Goal: Task Accomplishment & Management: Use online tool/utility

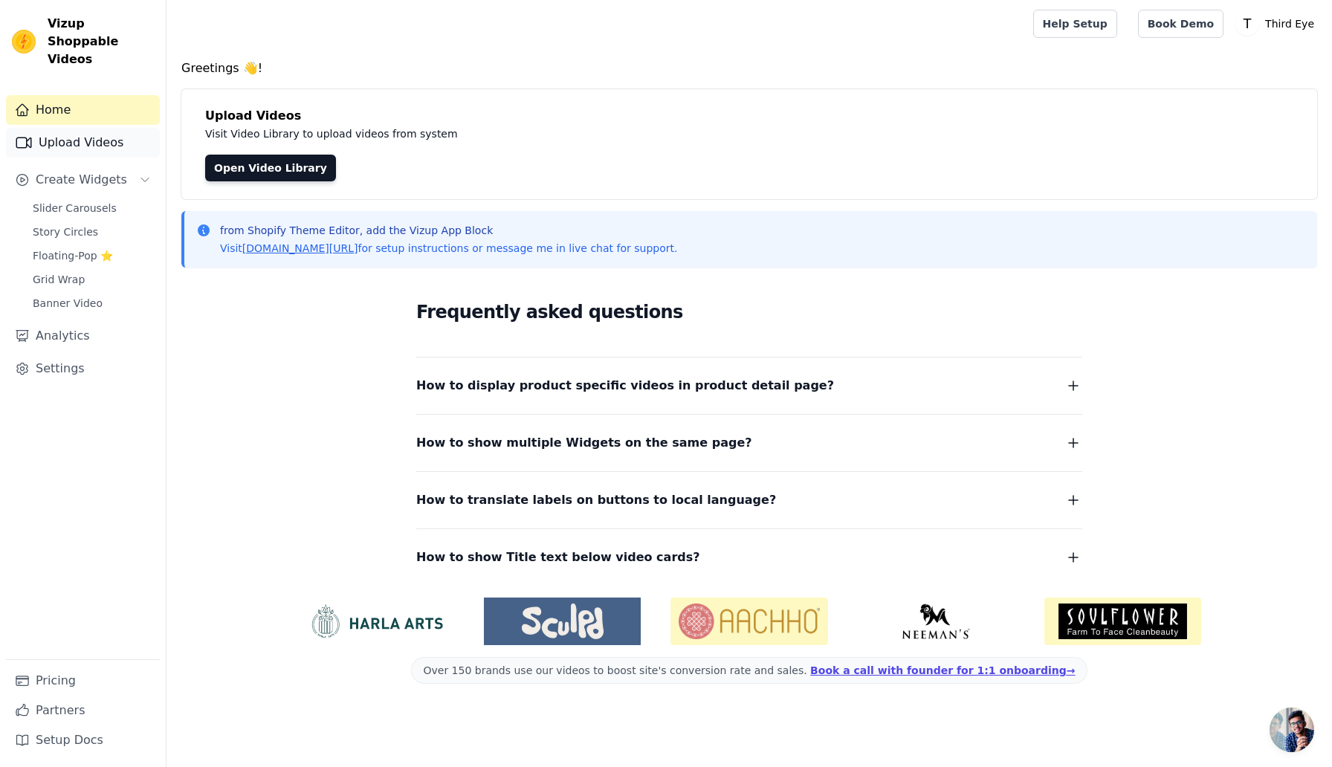
click at [39, 128] on link "Upload Videos" at bounding box center [83, 143] width 154 height 30
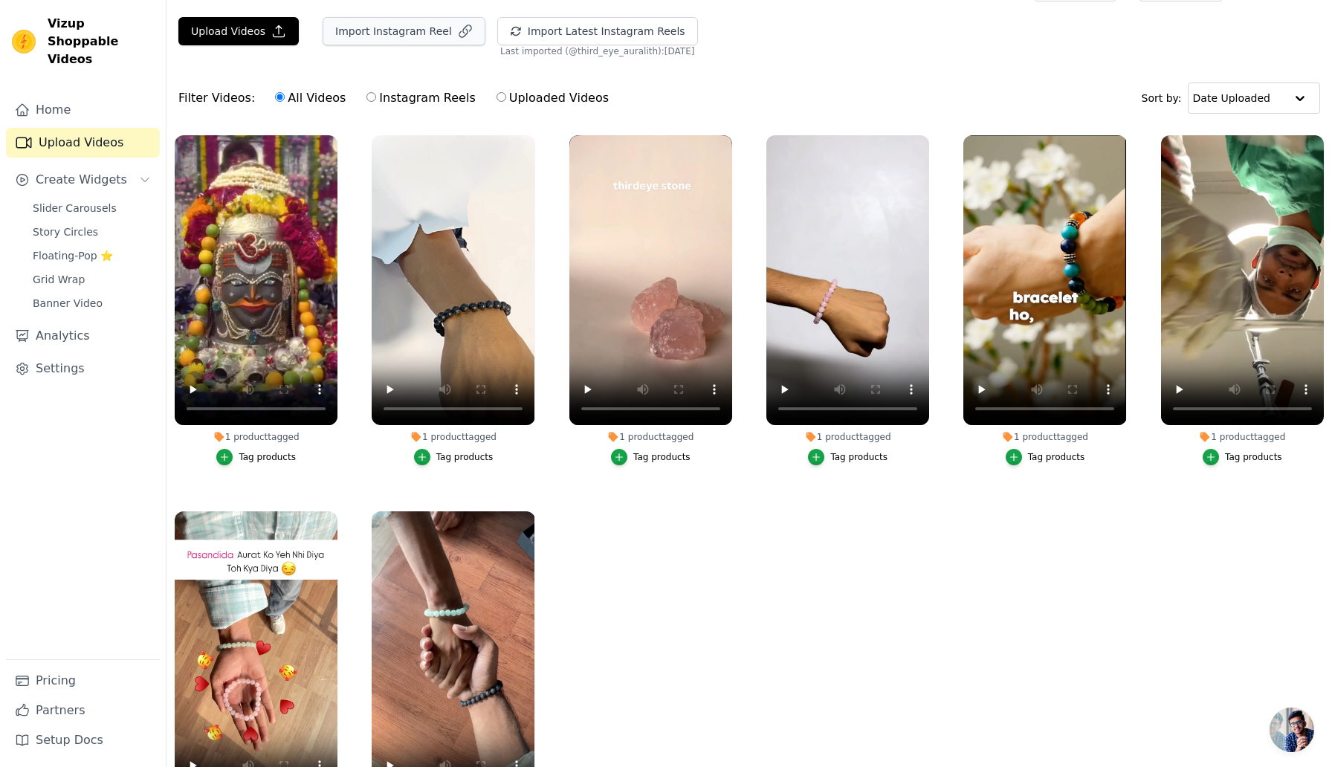
scroll to position [6, 0]
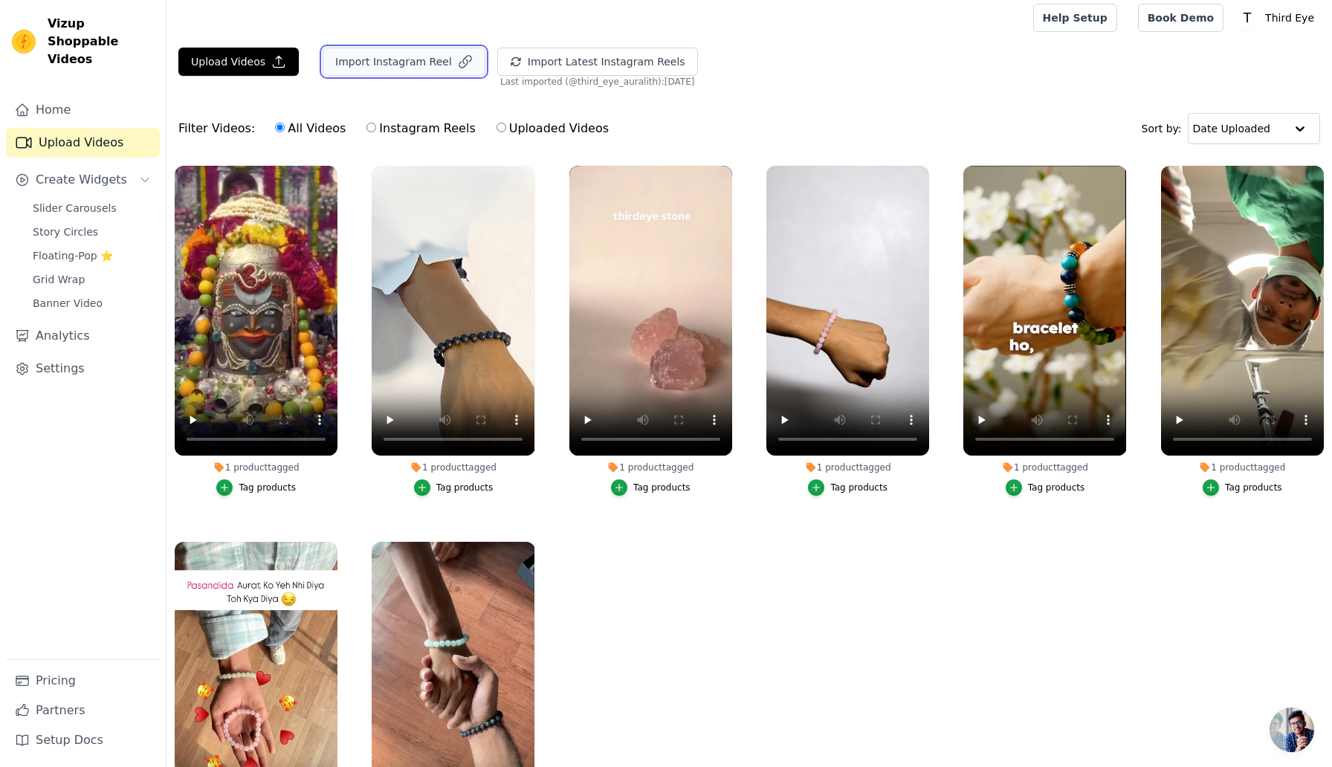
click at [387, 48] on button "Import Instagram Reel" at bounding box center [404, 62] width 163 height 28
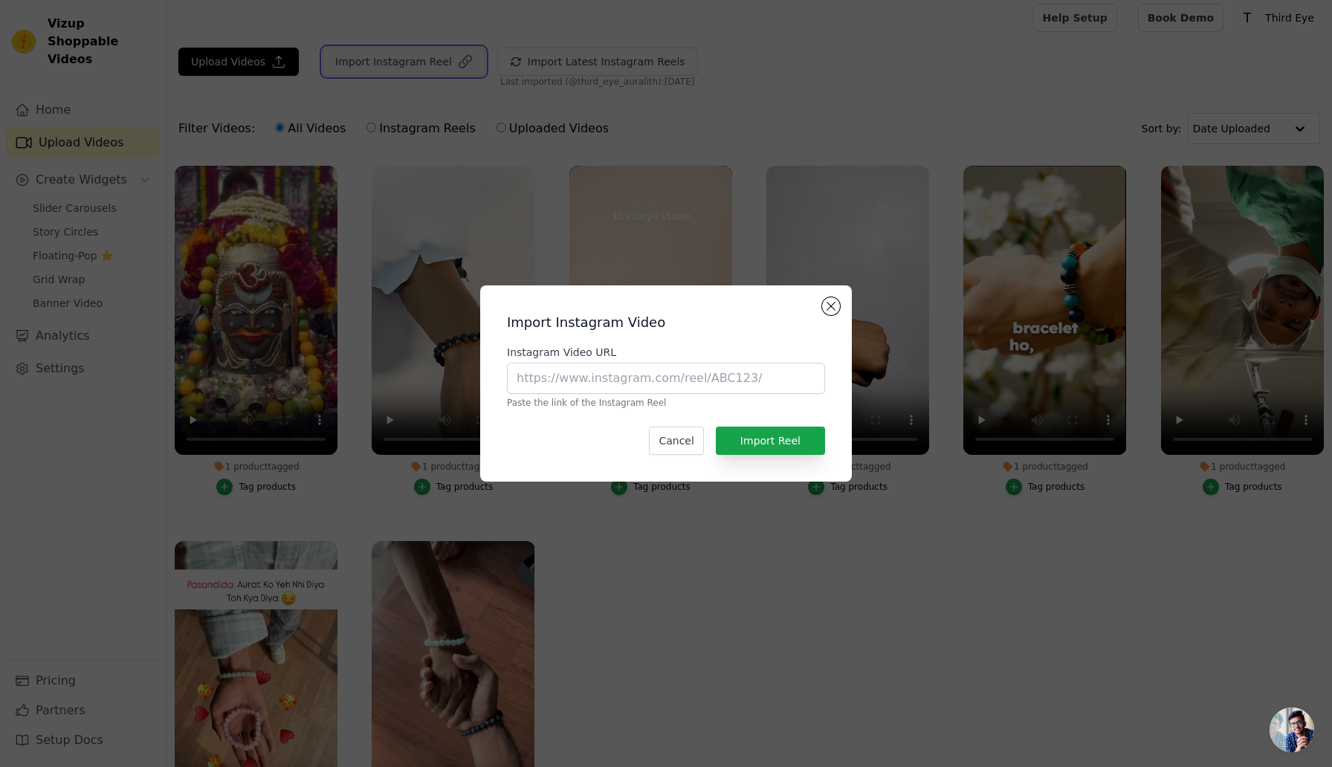
scroll to position [0, 0]
click at [596, 381] on input "Instagram Video URL" at bounding box center [666, 378] width 318 height 31
paste input "https://www.instagram.com/third_eye_auralith/"
type input "https://www.instagram.com/third_eye_auralith/"
click at [763, 439] on button "Import Reel" at bounding box center [770, 441] width 109 height 28
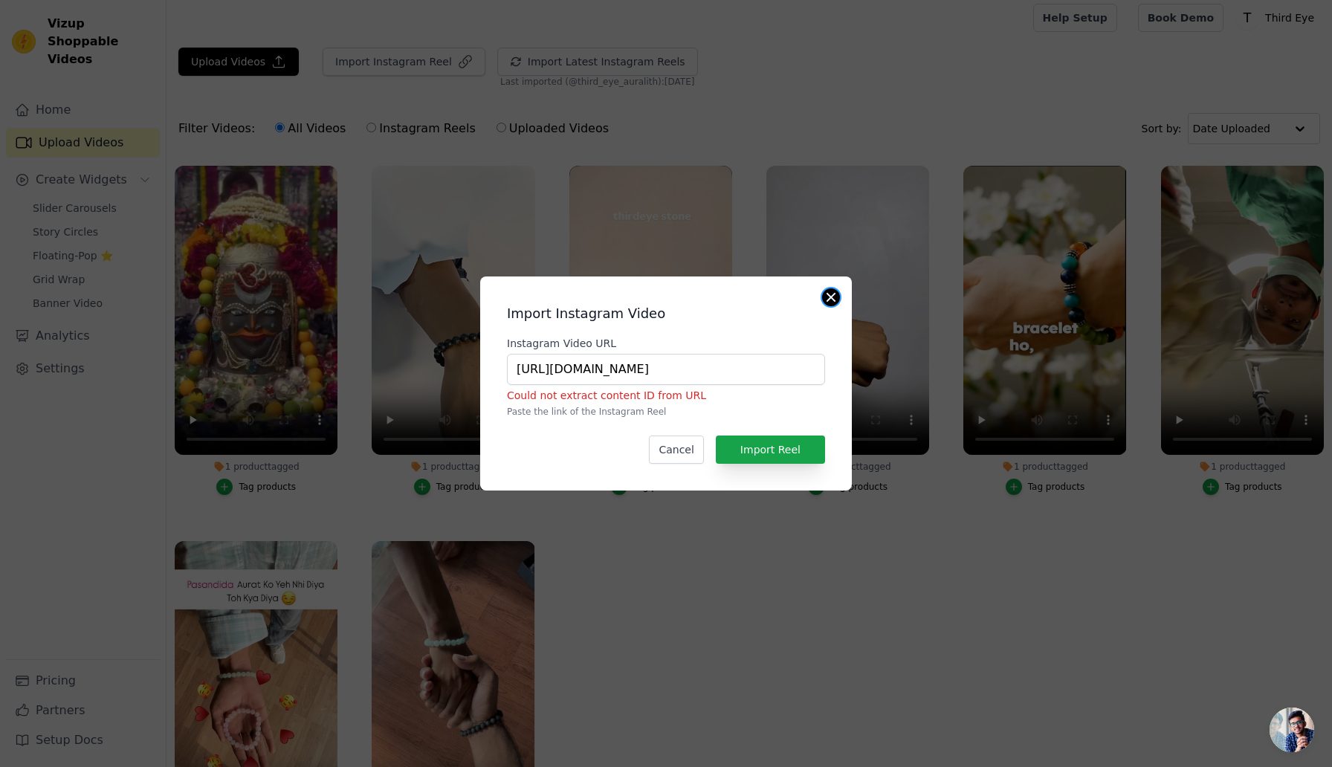
click at [825, 294] on button "Close modal" at bounding box center [831, 297] width 18 height 18
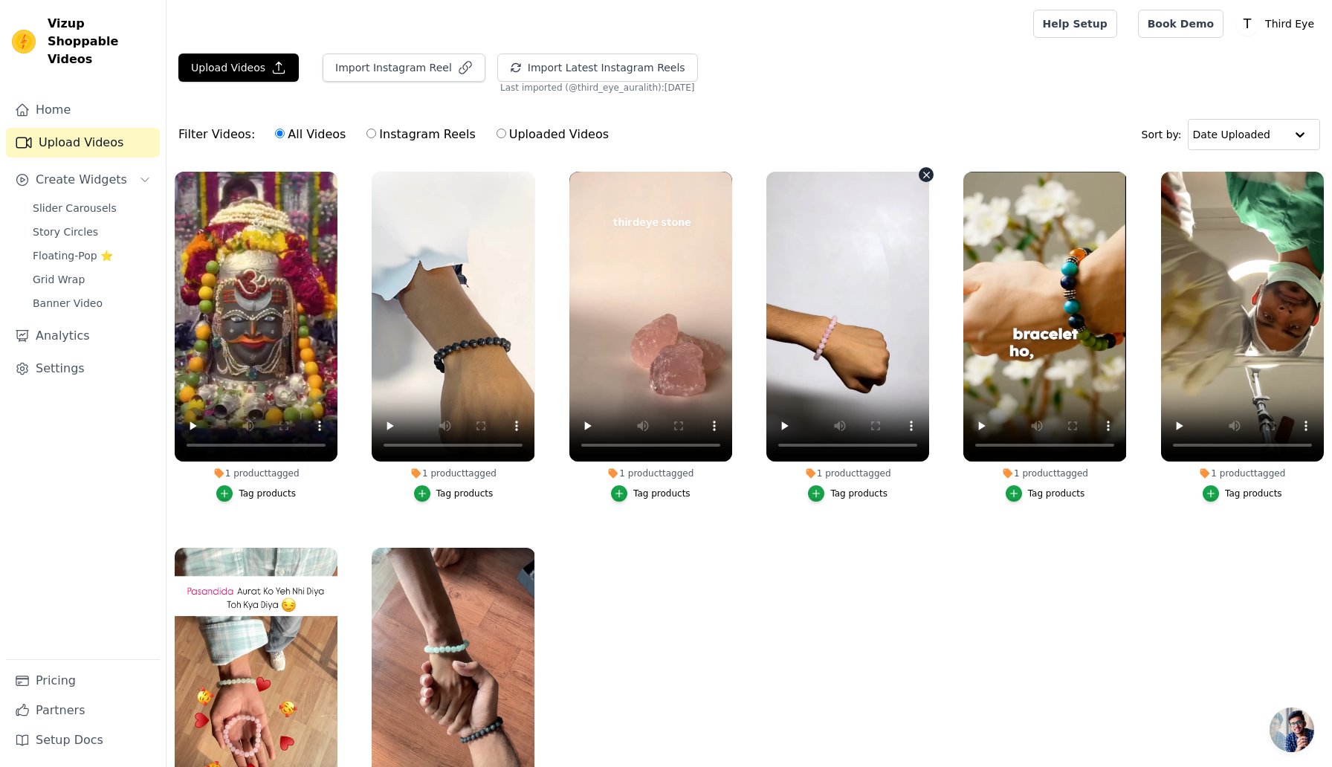
scroll to position [6, 0]
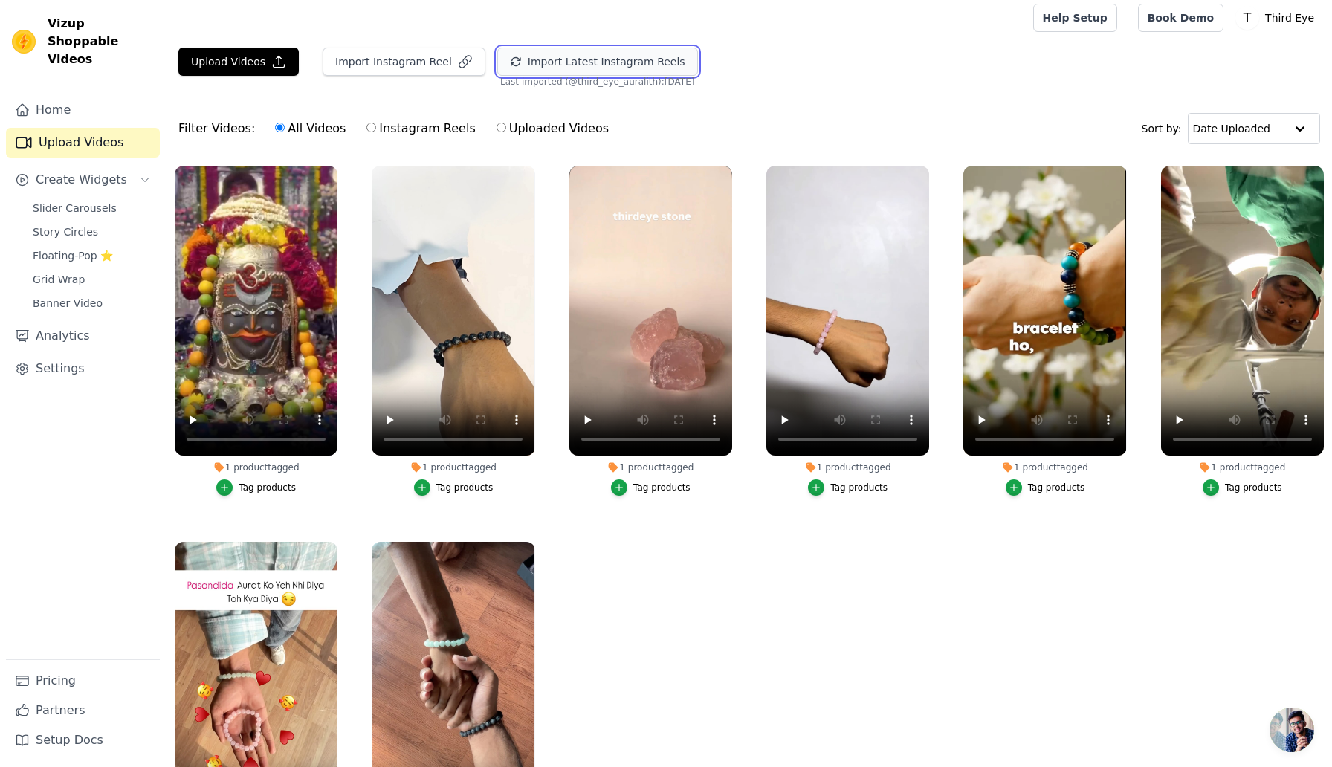
click at [609, 71] on button "Import Latest Instagram Reels" at bounding box center [597, 62] width 201 height 28
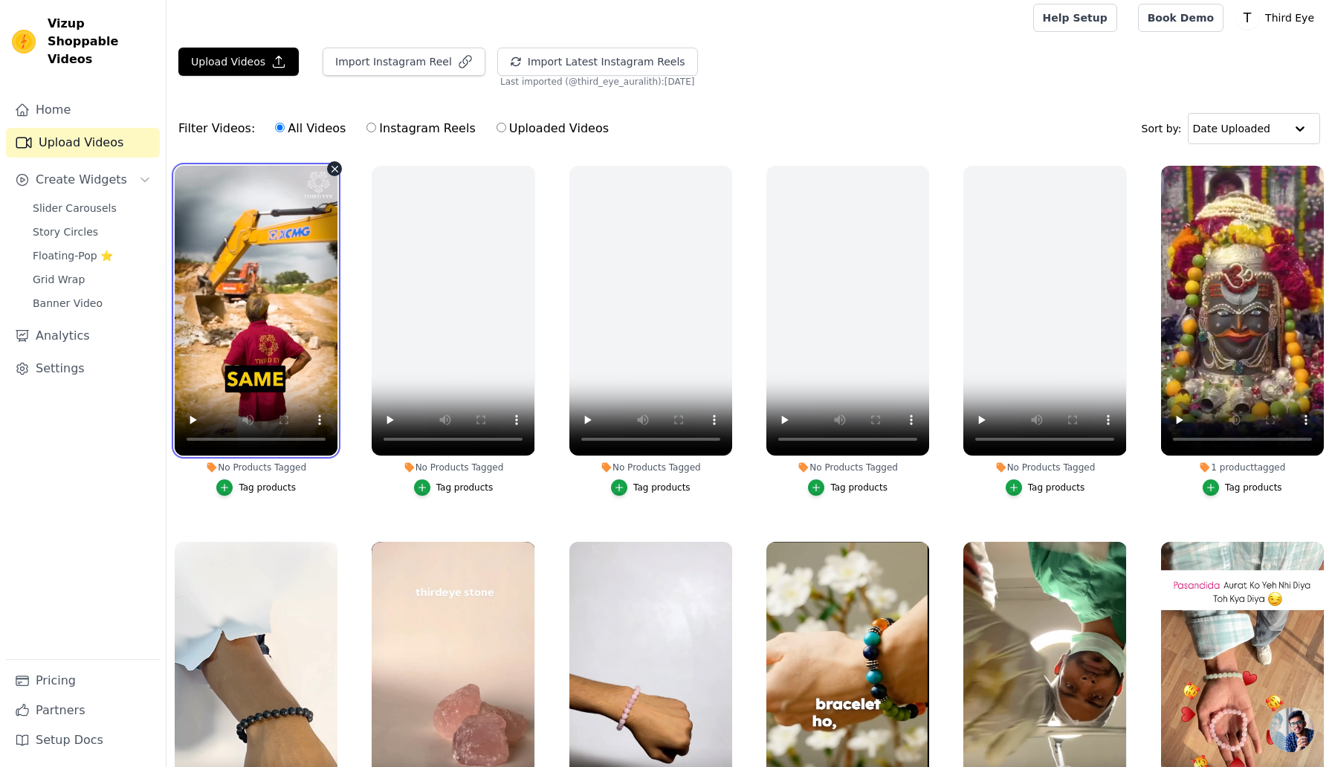
click at [294, 279] on video at bounding box center [256, 311] width 163 height 290
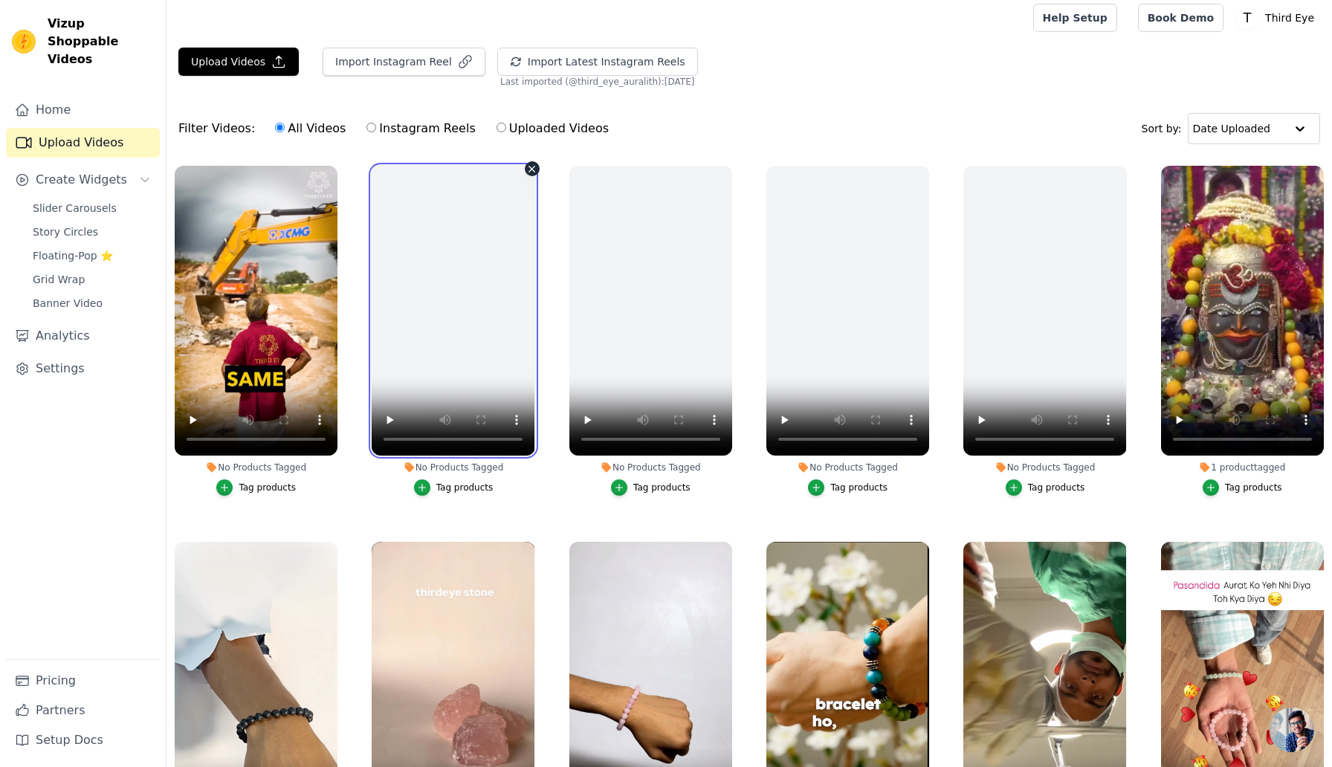
click at [433, 293] on video at bounding box center [453, 311] width 163 height 290
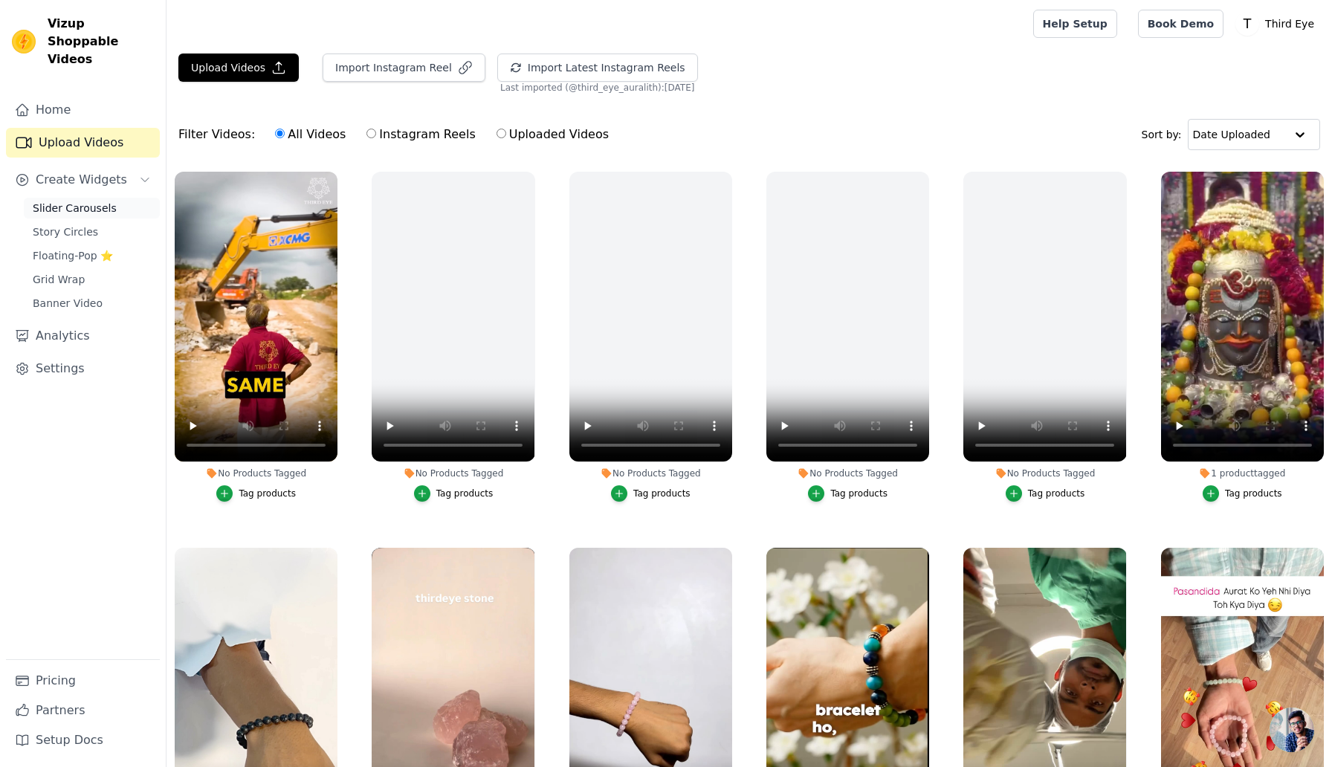
click at [70, 201] on span "Slider Carousels" at bounding box center [75, 208] width 84 height 15
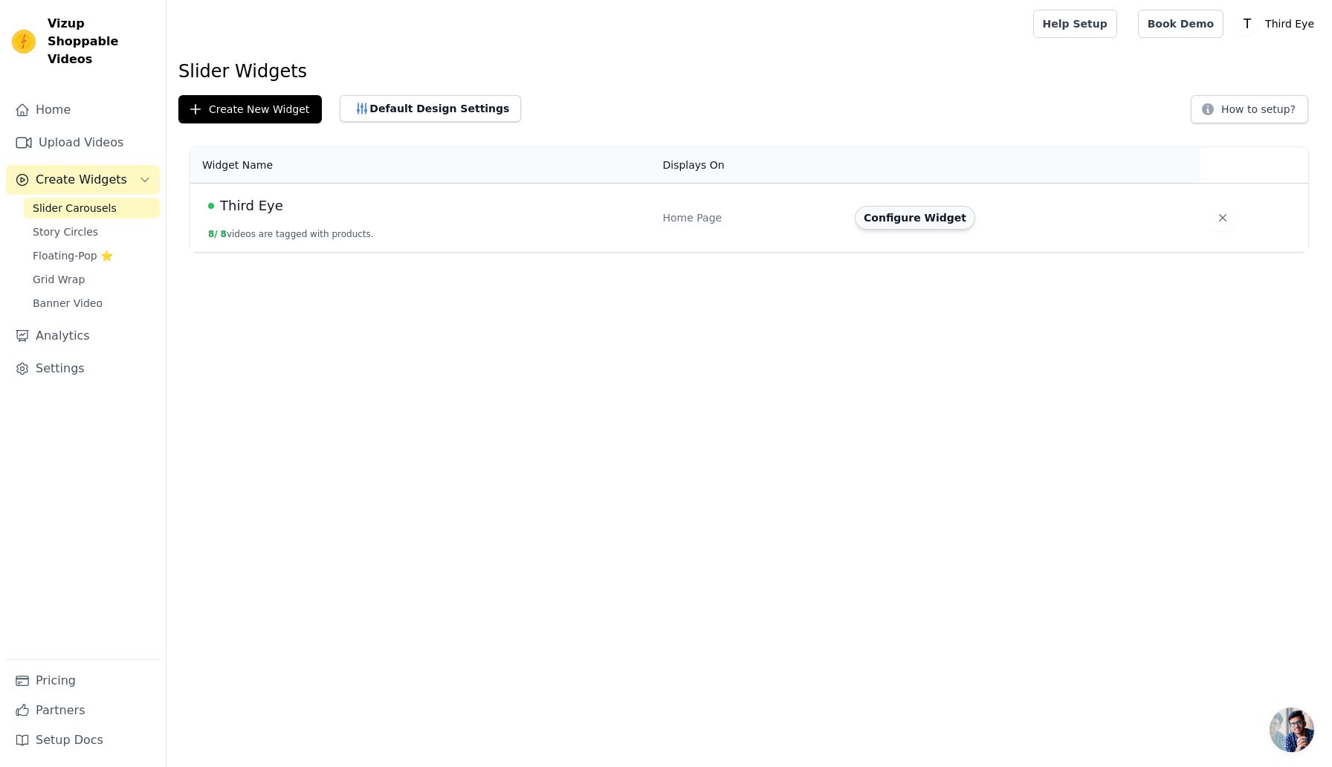
click at [888, 217] on button "Configure Widget" at bounding box center [915, 218] width 120 height 24
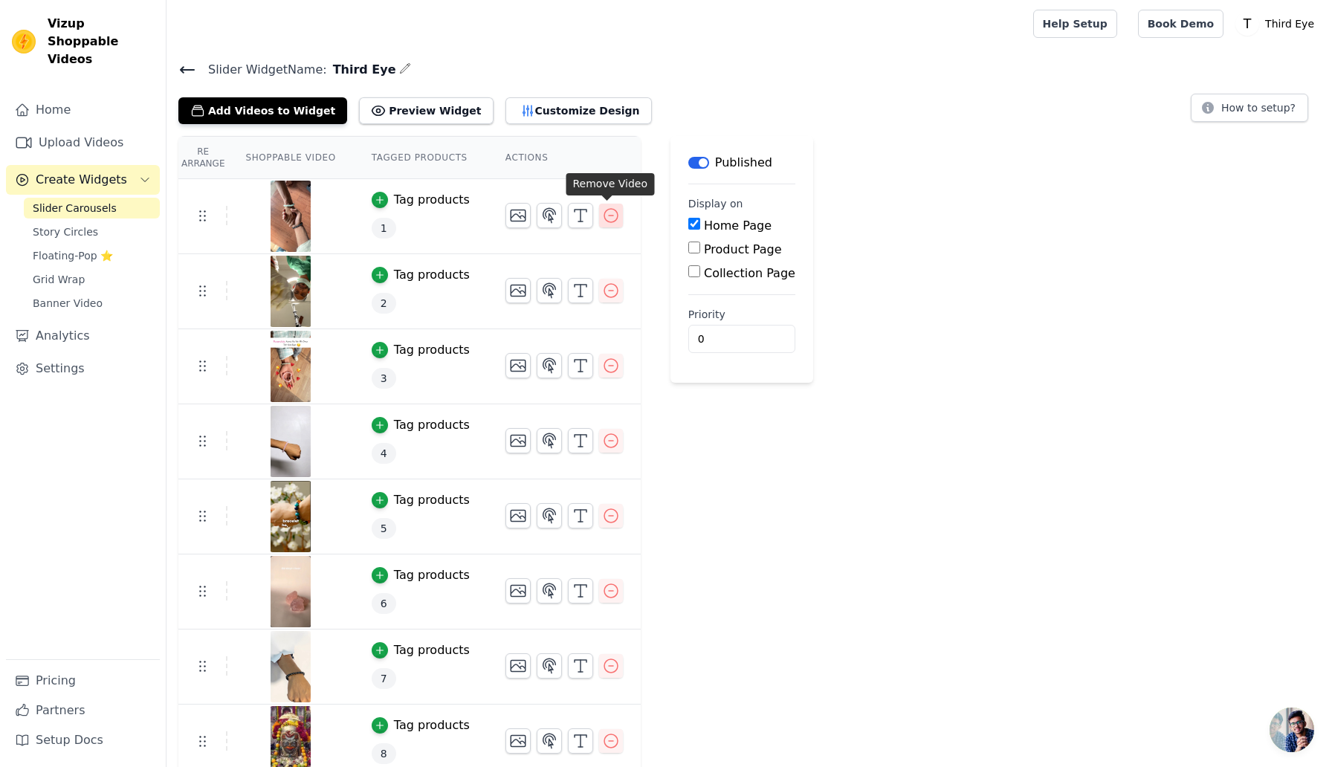
click at [608, 219] on icon "button" at bounding box center [611, 216] width 18 height 18
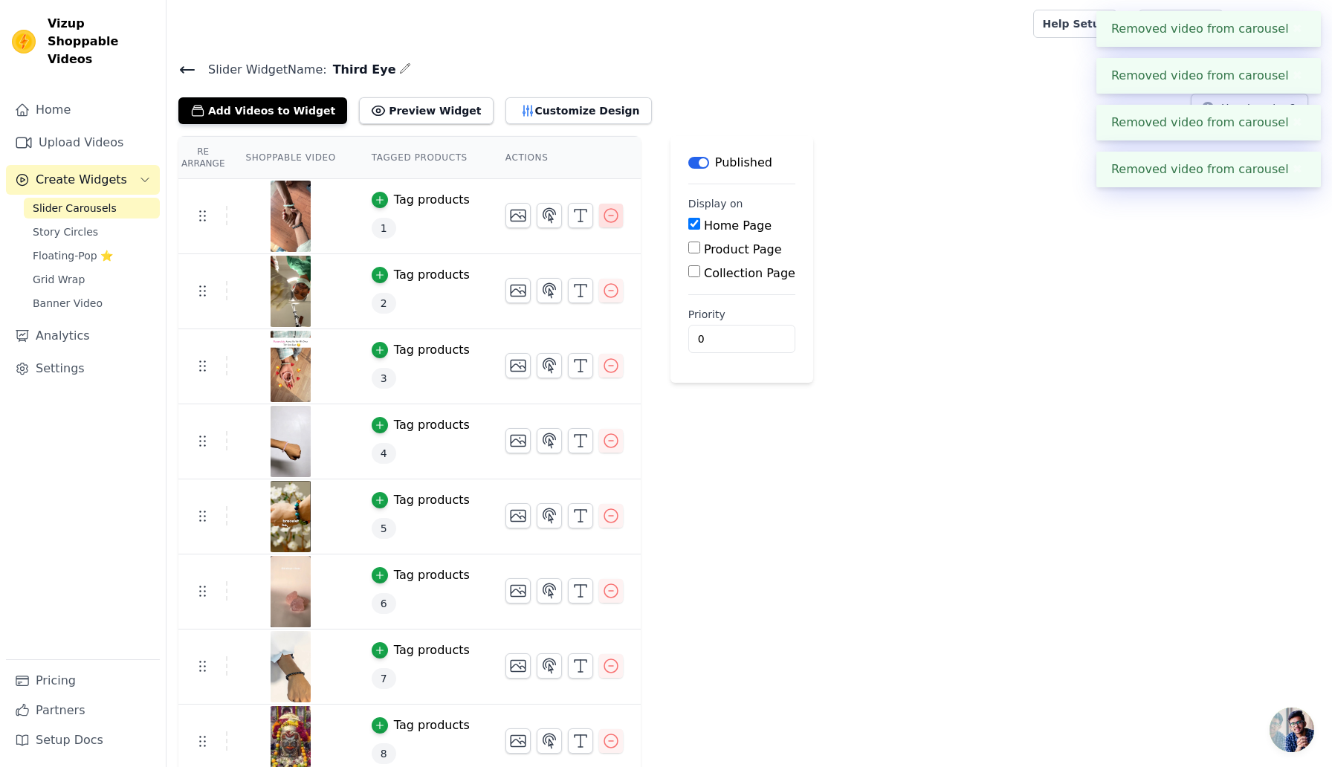
click at [607, 221] on icon "button" at bounding box center [611, 216] width 18 height 18
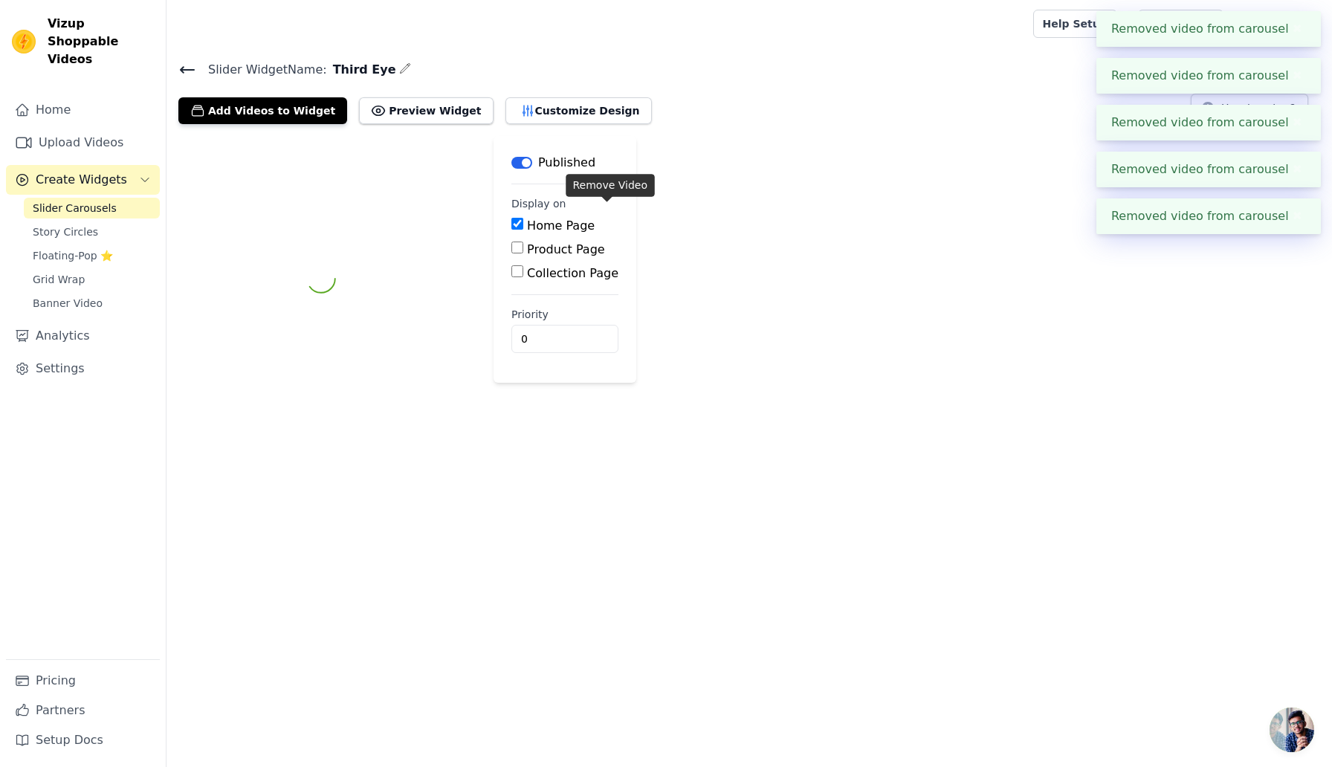
click at [607, 221] on div "Label Published Display on Home Page Product Page Collection Page Priority 0" at bounding box center [750, 278] width 1166 height 285
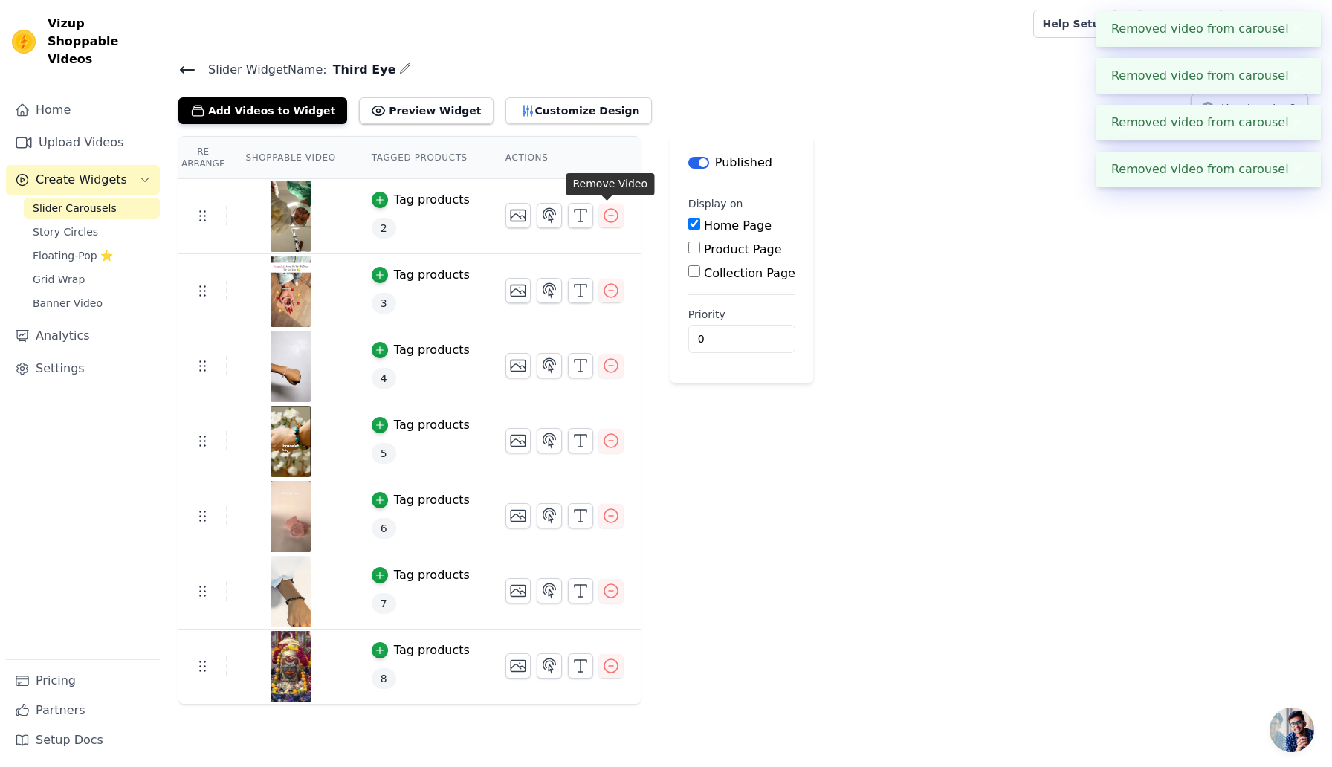
click at [607, 221] on icon "button" at bounding box center [611, 216] width 18 height 18
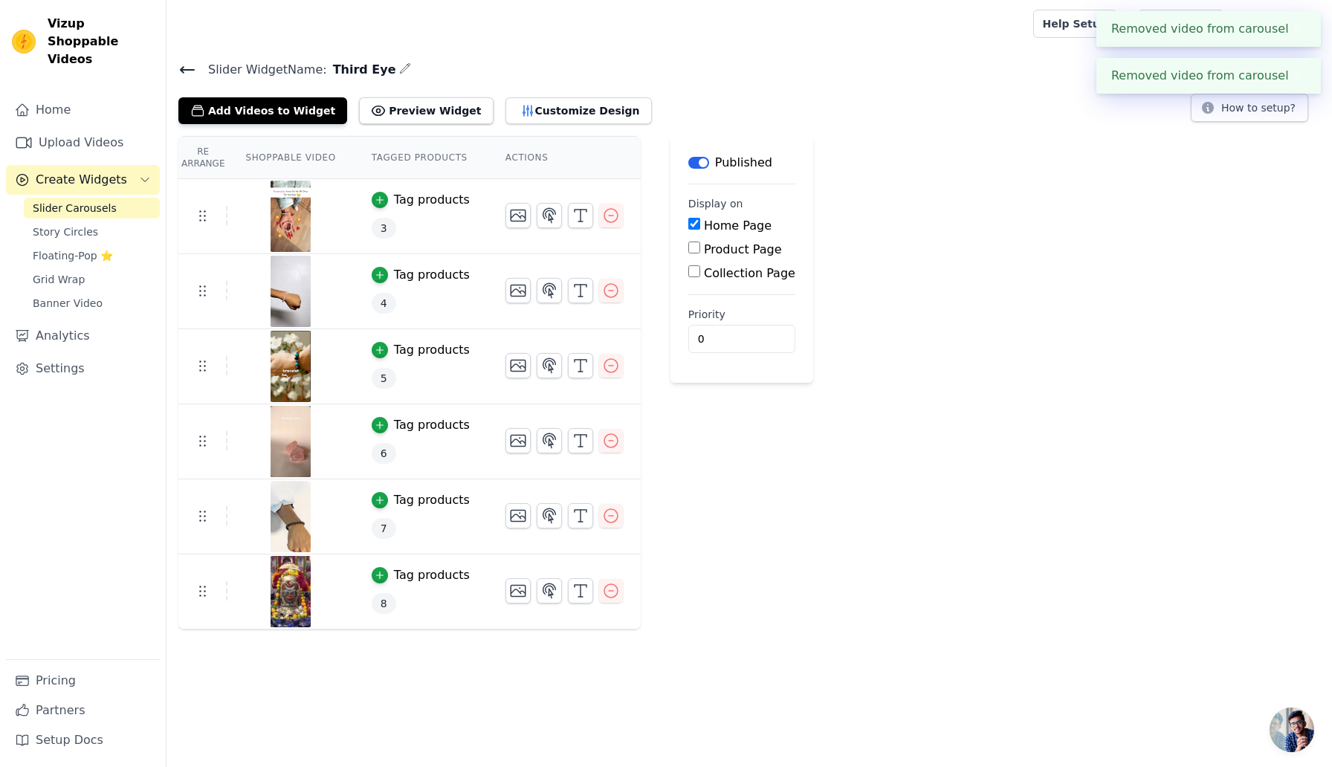
click at [607, 221] on icon "button" at bounding box center [611, 216] width 18 height 18
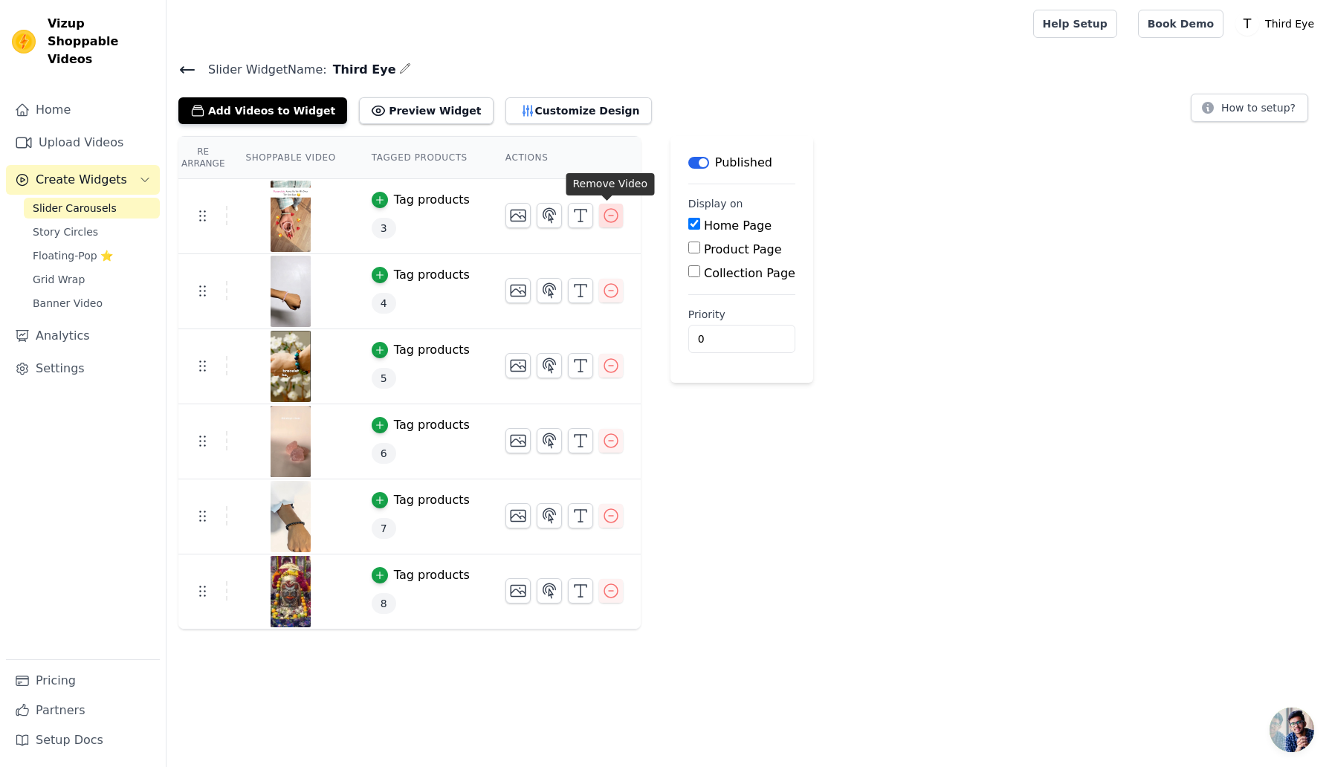
click at [605, 215] on icon "button" at bounding box center [611, 216] width 18 height 18
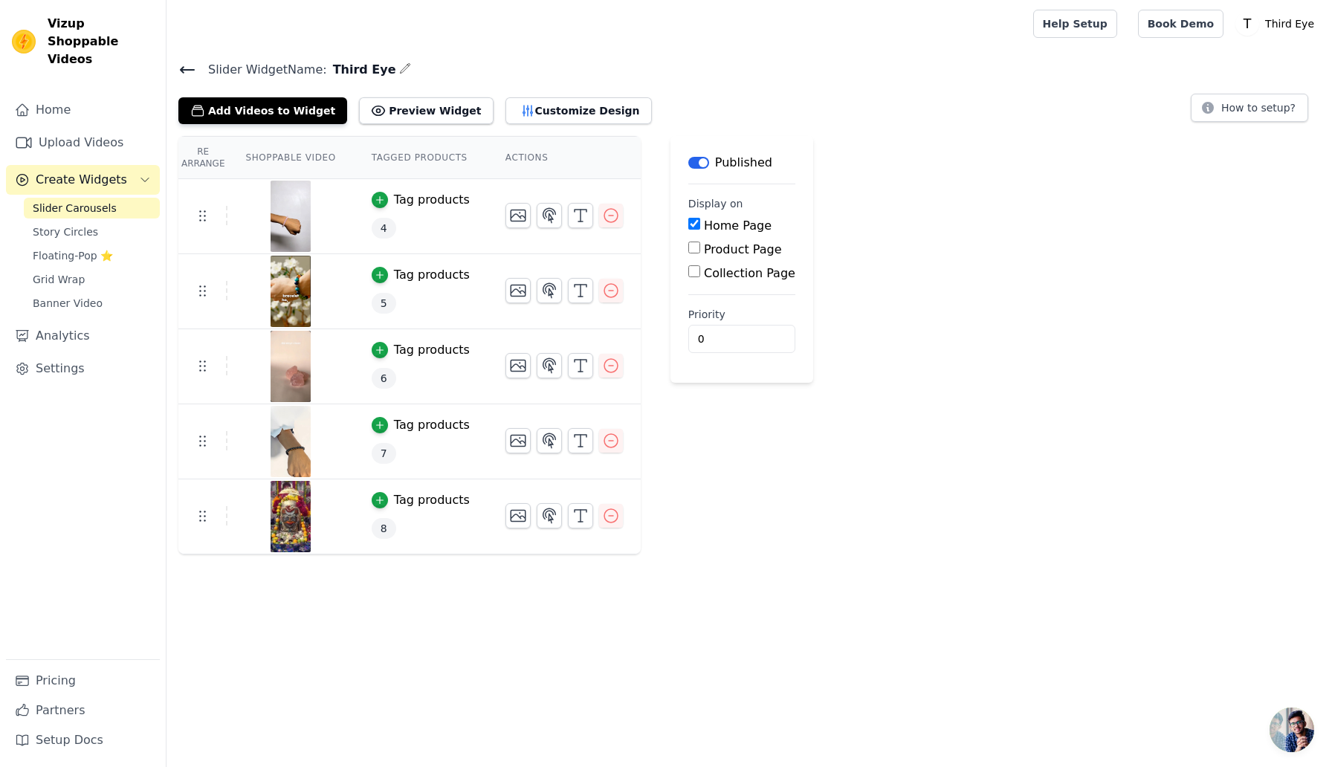
click at [605, 215] on icon "button" at bounding box center [611, 216] width 18 height 18
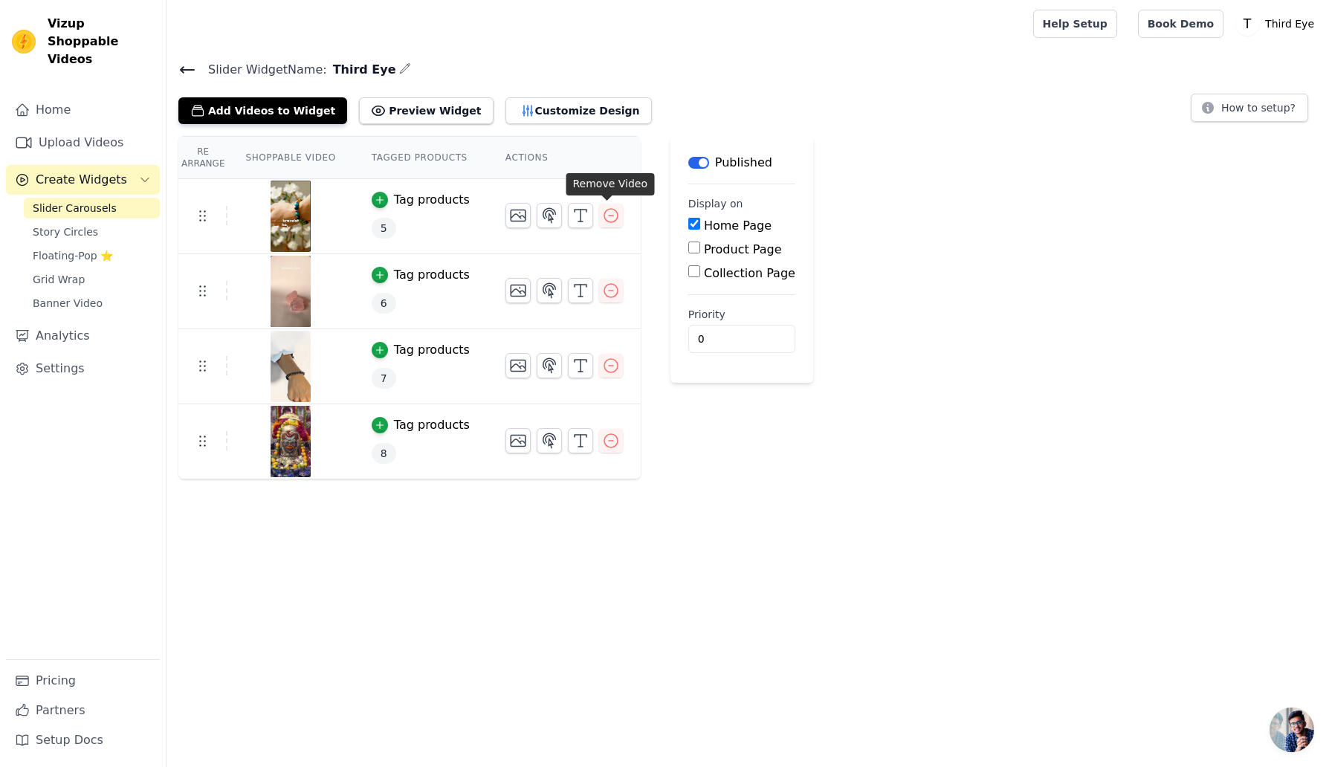
click at [605, 215] on icon "button" at bounding box center [611, 216] width 18 height 18
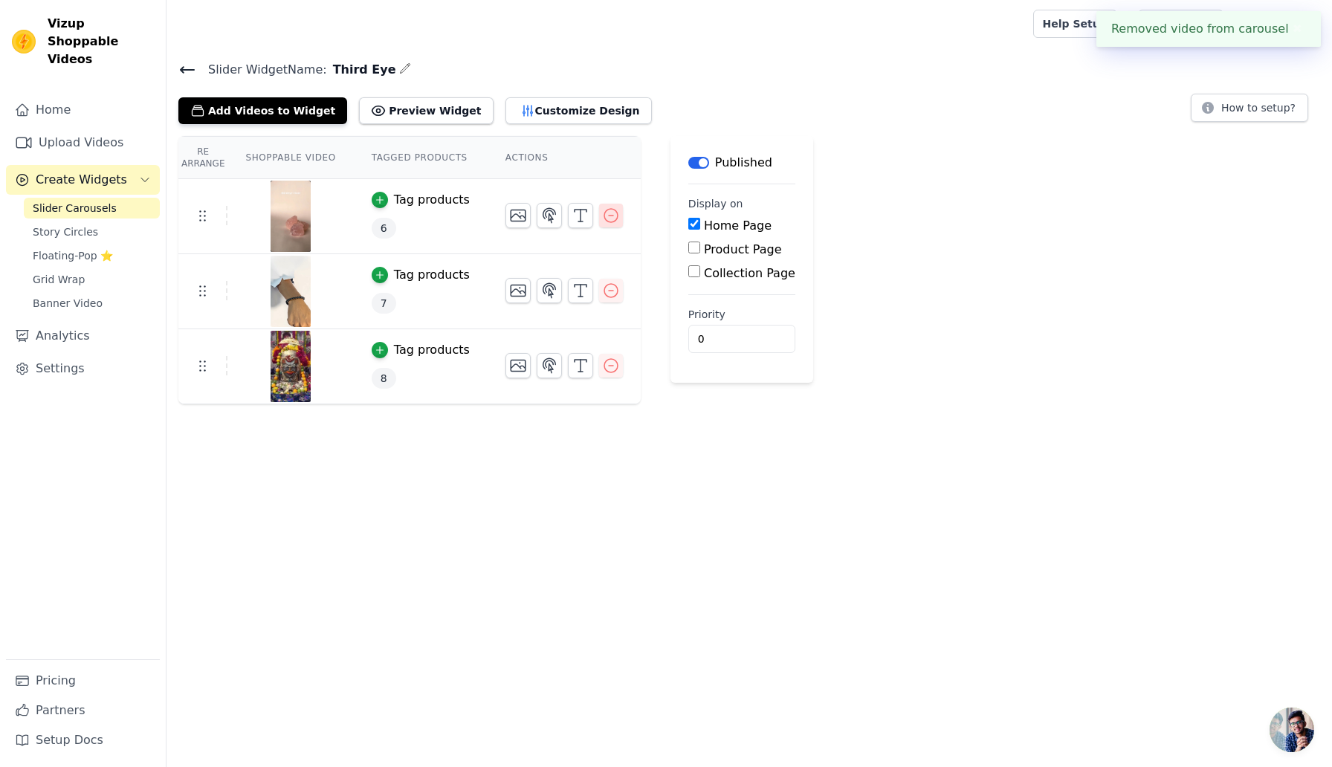
click at [612, 216] on icon "button" at bounding box center [611, 216] width 18 height 18
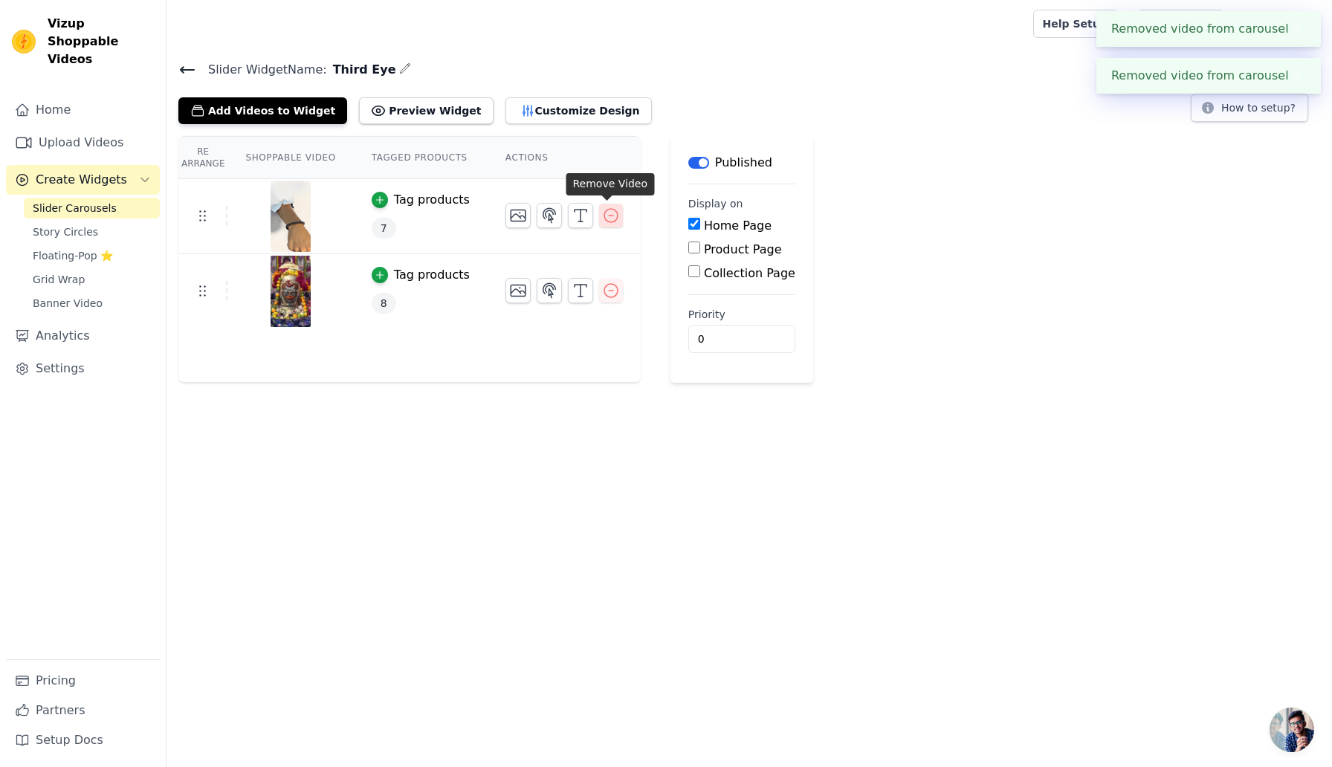
click at [614, 218] on icon "button" at bounding box center [611, 216] width 18 height 18
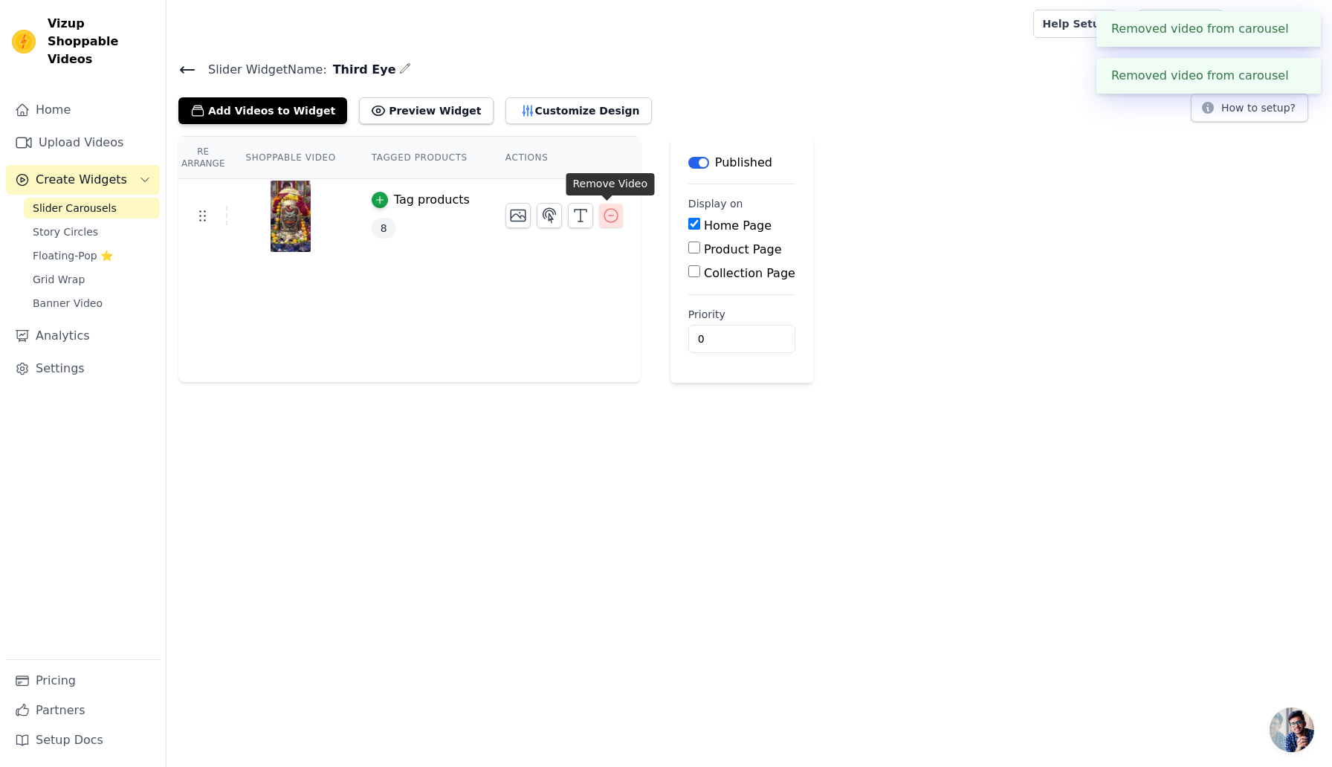
click at [607, 221] on icon "button" at bounding box center [610, 215] width 13 height 13
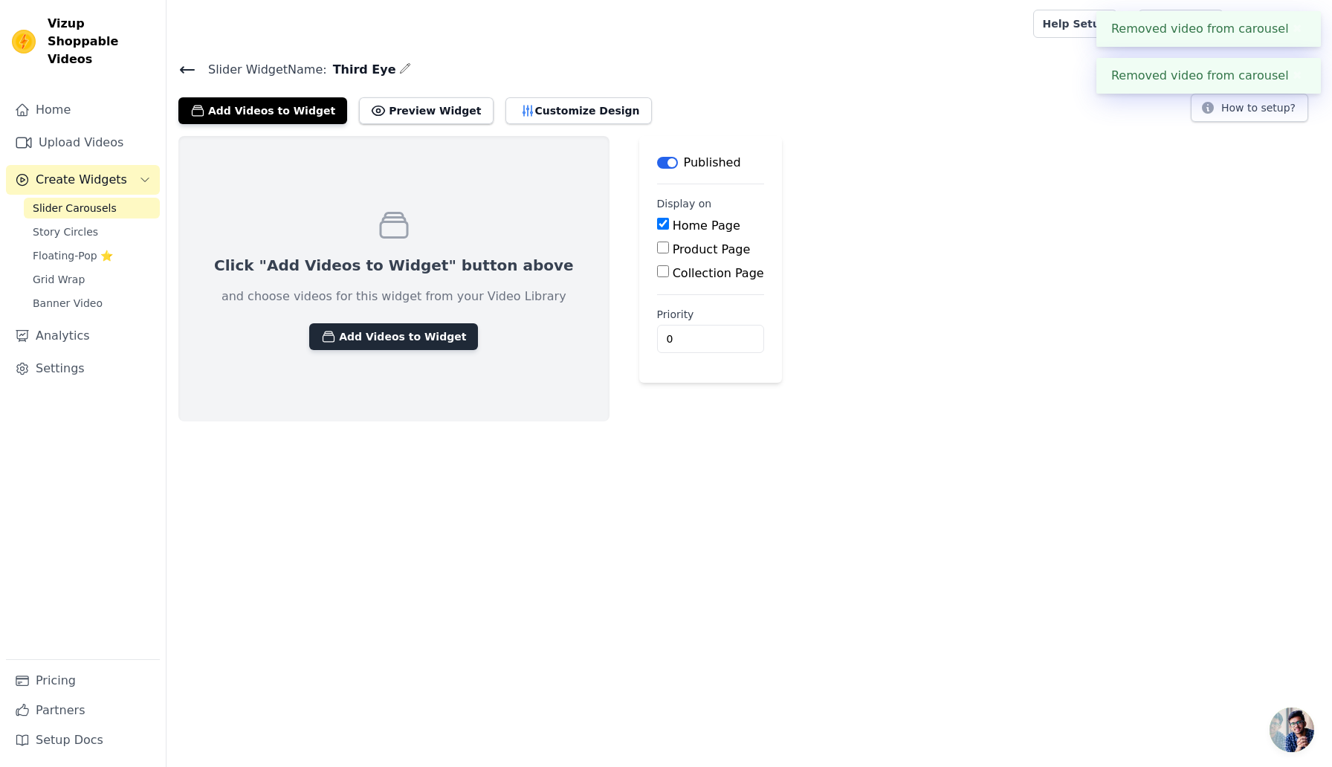
click at [359, 335] on button "Add Videos to Widget" at bounding box center [393, 336] width 169 height 27
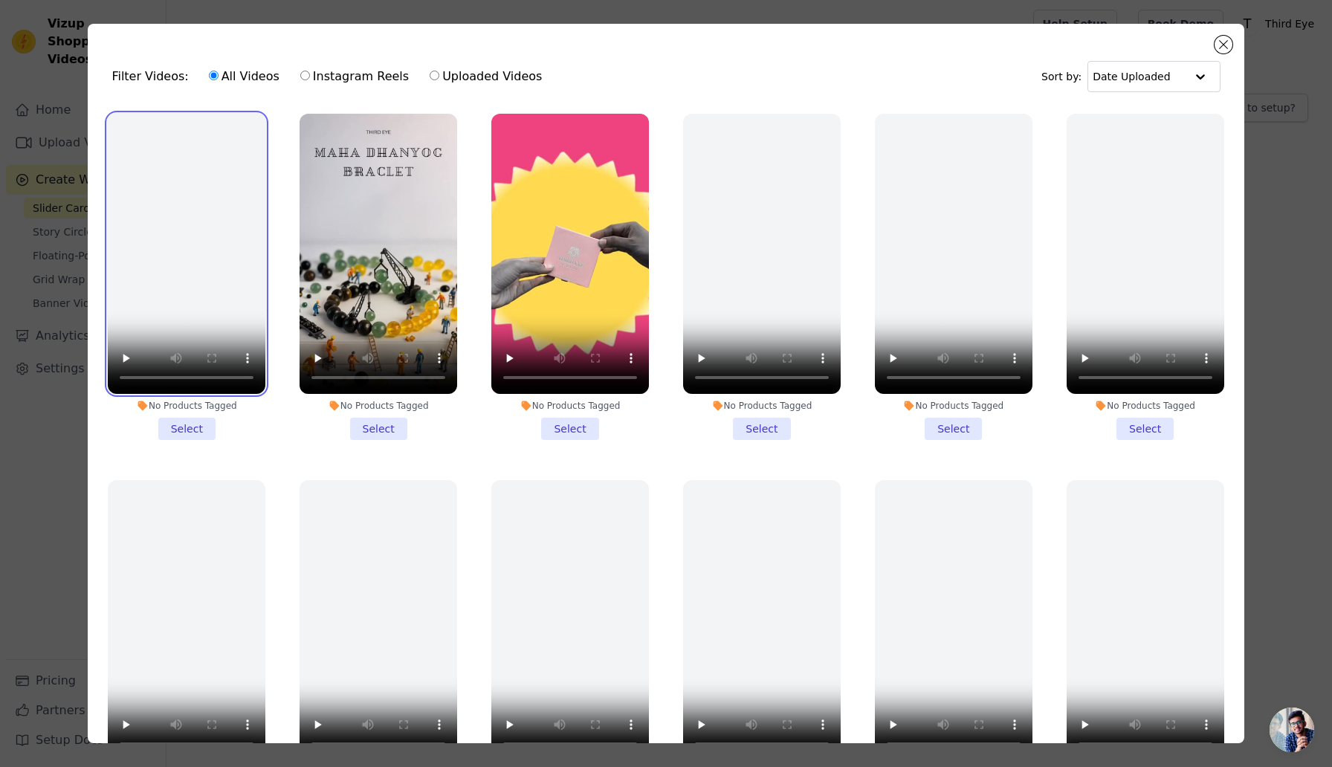
click at [211, 291] on video at bounding box center [187, 254] width 158 height 280
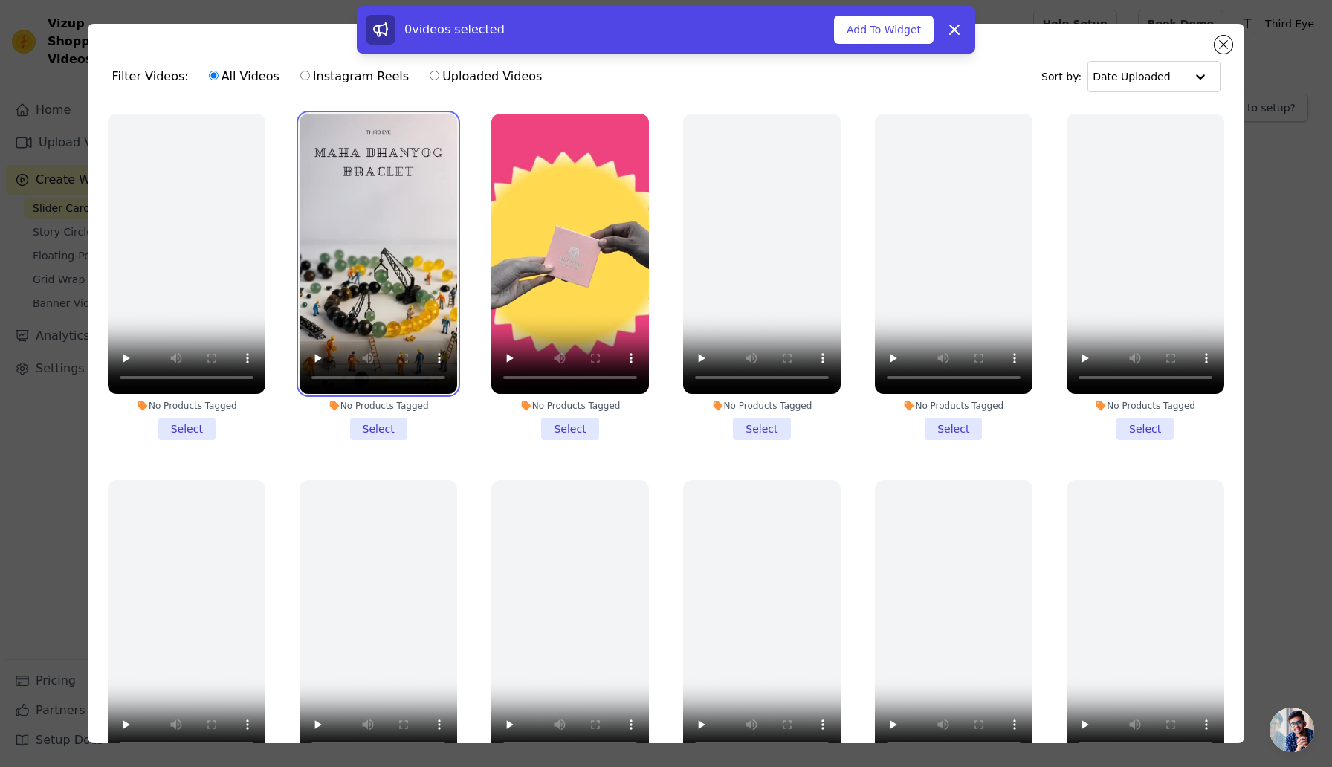
click at [412, 292] on video at bounding box center [379, 254] width 158 height 280
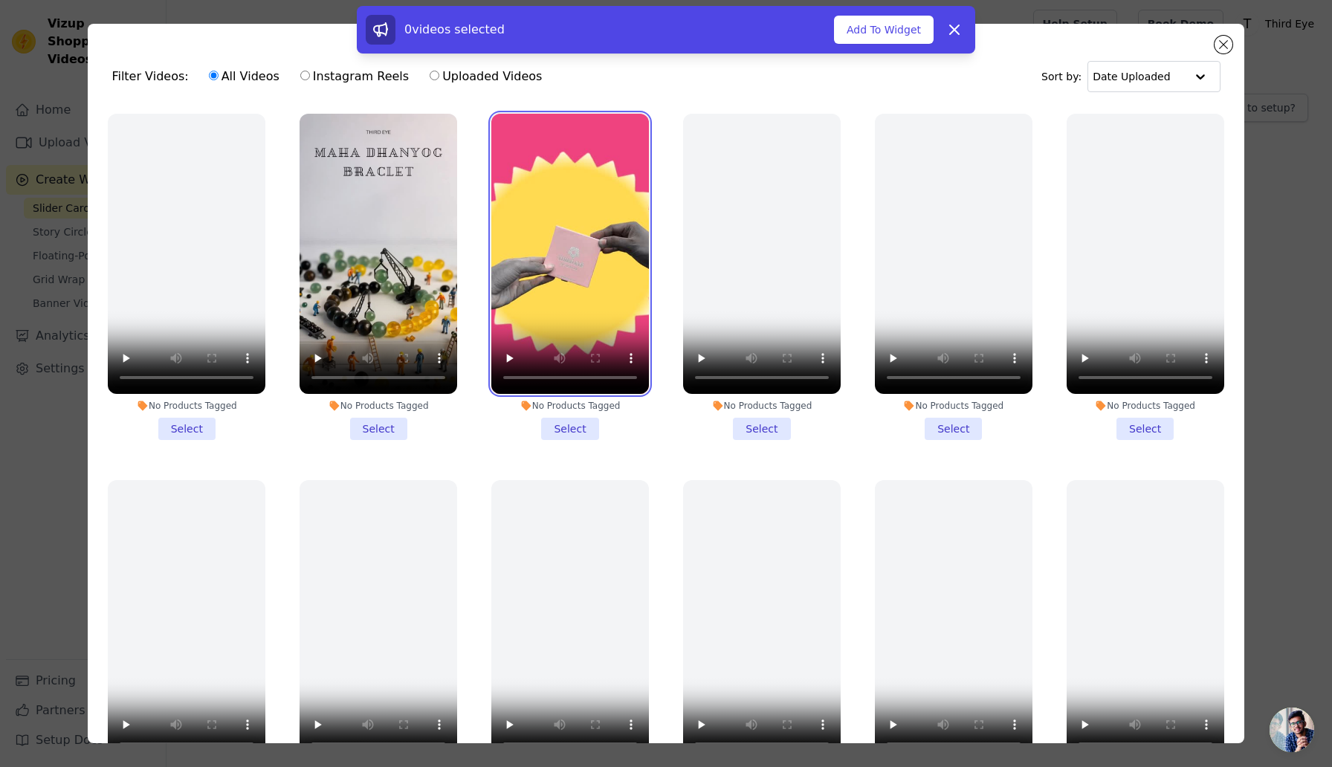
click at [612, 285] on video at bounding box center [570, 254] width 158 height 280
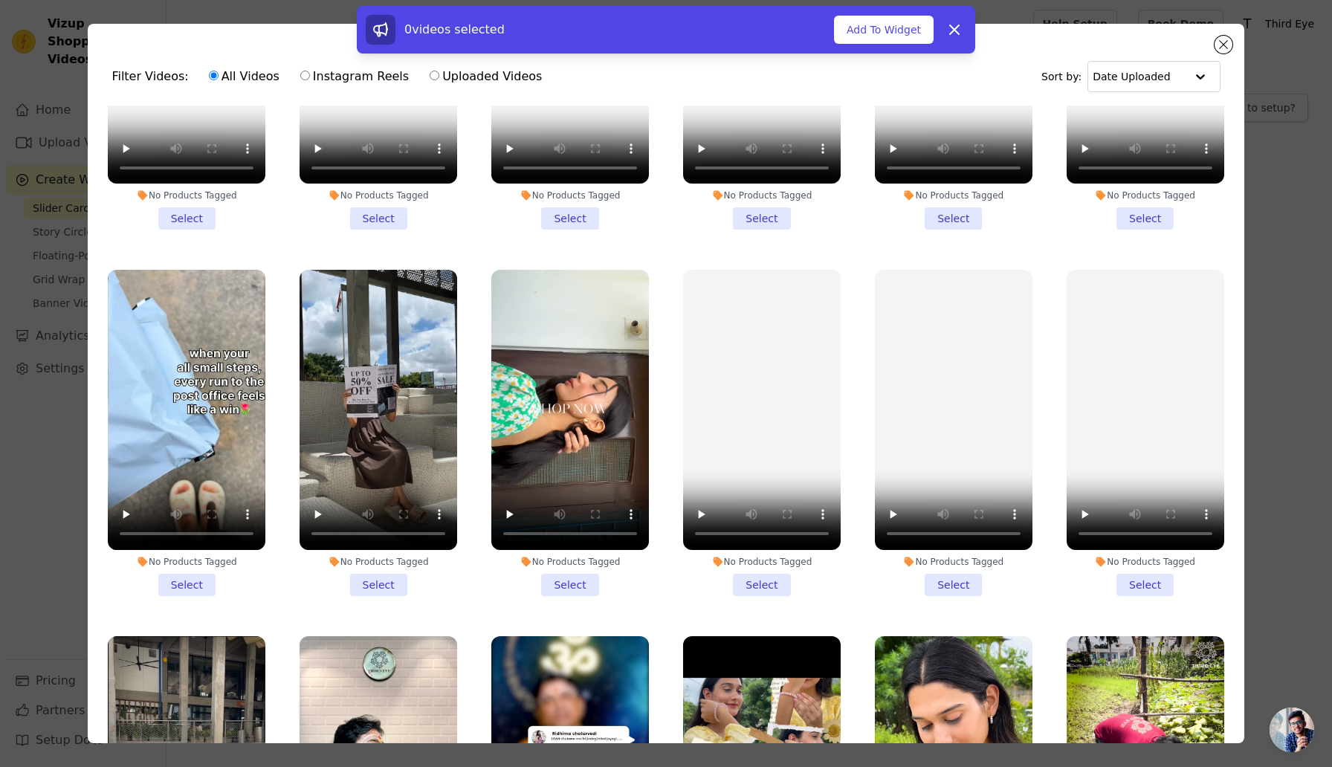
scroll to position [594, 0]
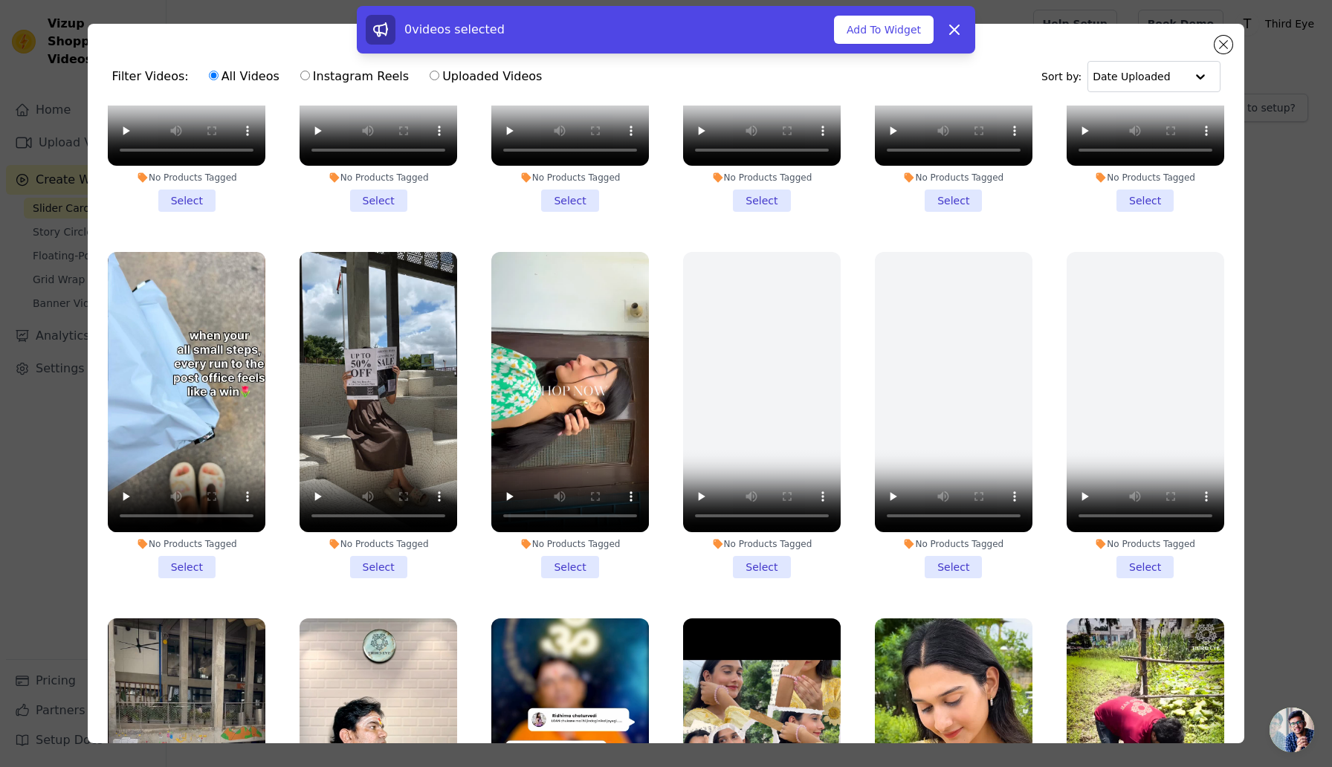
click at [574, 565] on li "No Products Tagged Select" at bounding box center [570, 415] width 158 height 326
click at [0, 0] on input "No Products Tagged Select" at bounding box center [0, 0] width 0 height 0
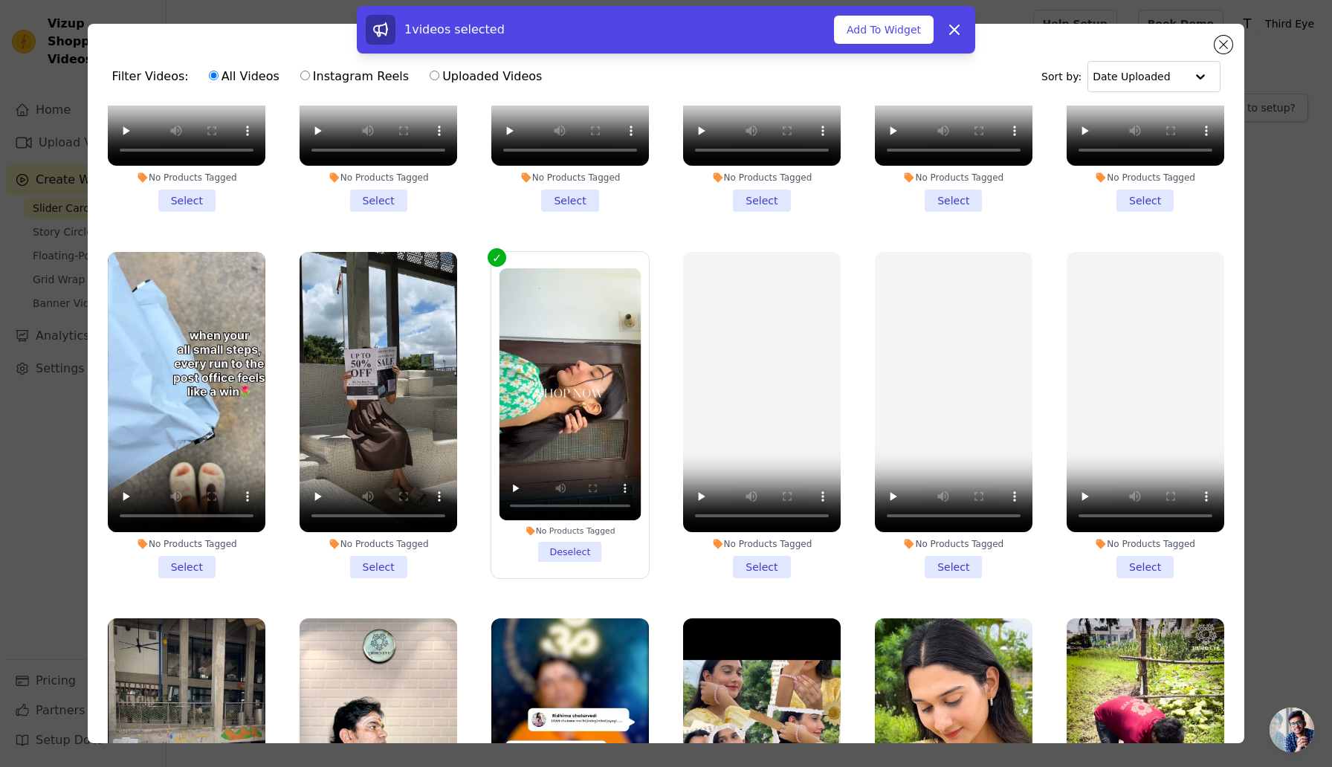
click at [365, 574] on li "No Products Tagged Select" at bounding box center [379, 415] width 158 height 326
click at [0, 0] on input "No Products Tagged Select" at bounding box center [0, 0] width 0 height 0
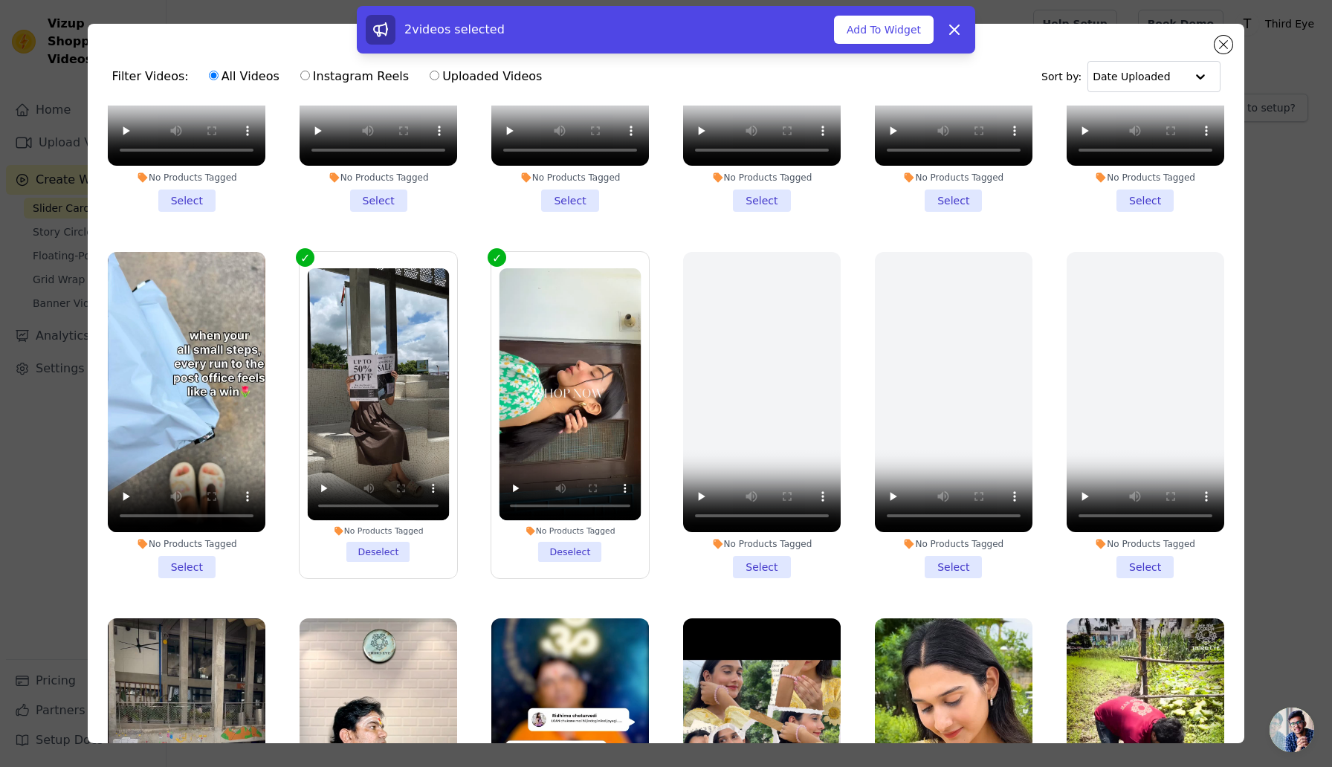
click at [181, 568] on li "No Products Tagged Select" at bounding box center [187, 415] width 158 height 326
click at [0, 0] on input "No Products Tagged Select" at bounding box center [0, 0] width 0 height 0
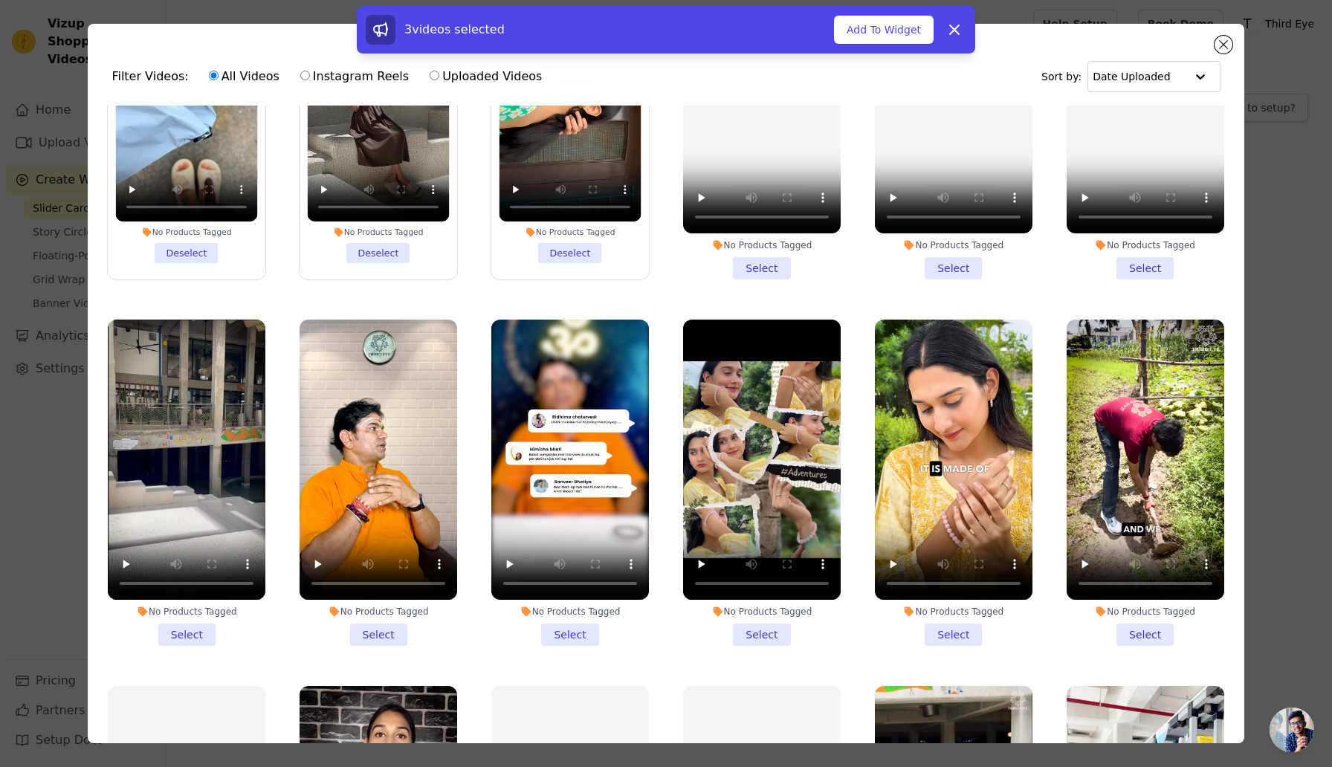
scroll to position [895, 0]
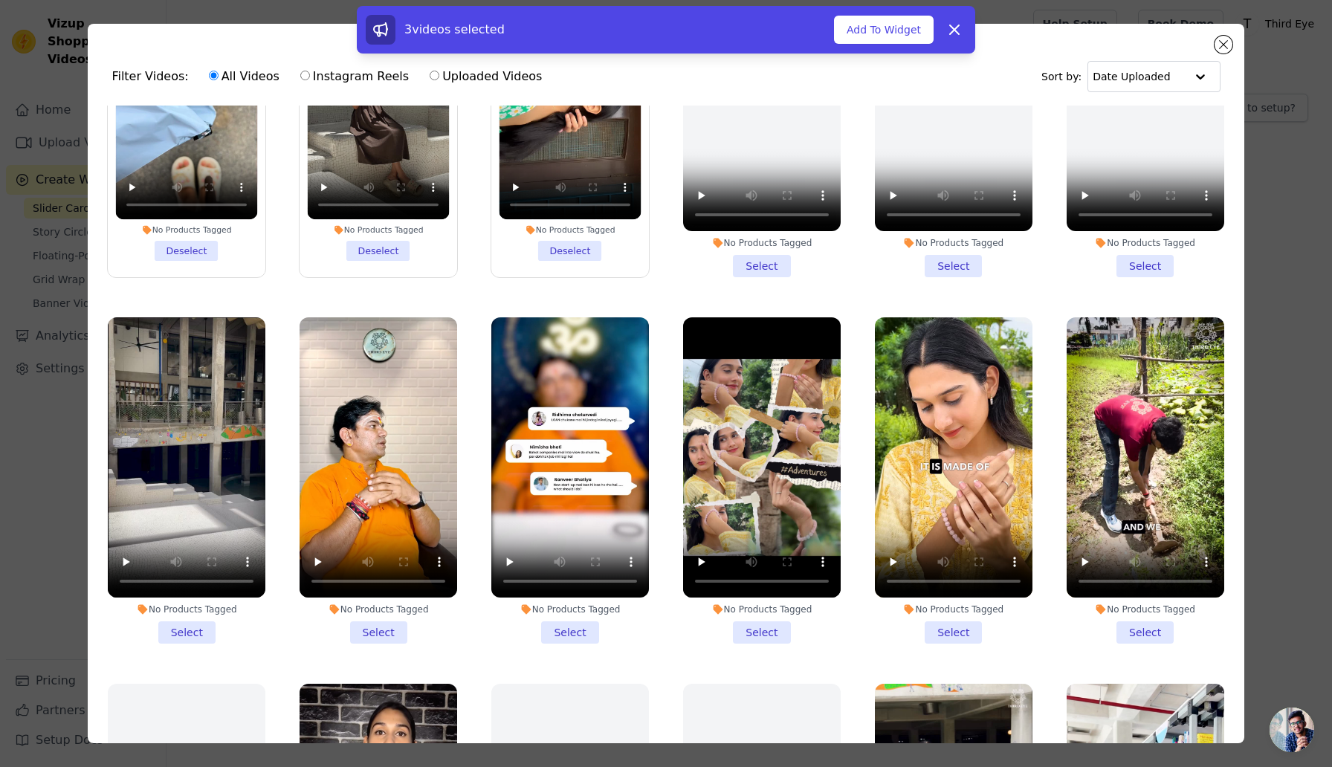
click at [567, 626] on li "No Products Tagged Select" at bounding box center [570, 480] width 158 height 326
click at [0, 0] on input "No Products Tagged Select" at bounding box center [0, 0] width 0 height 0
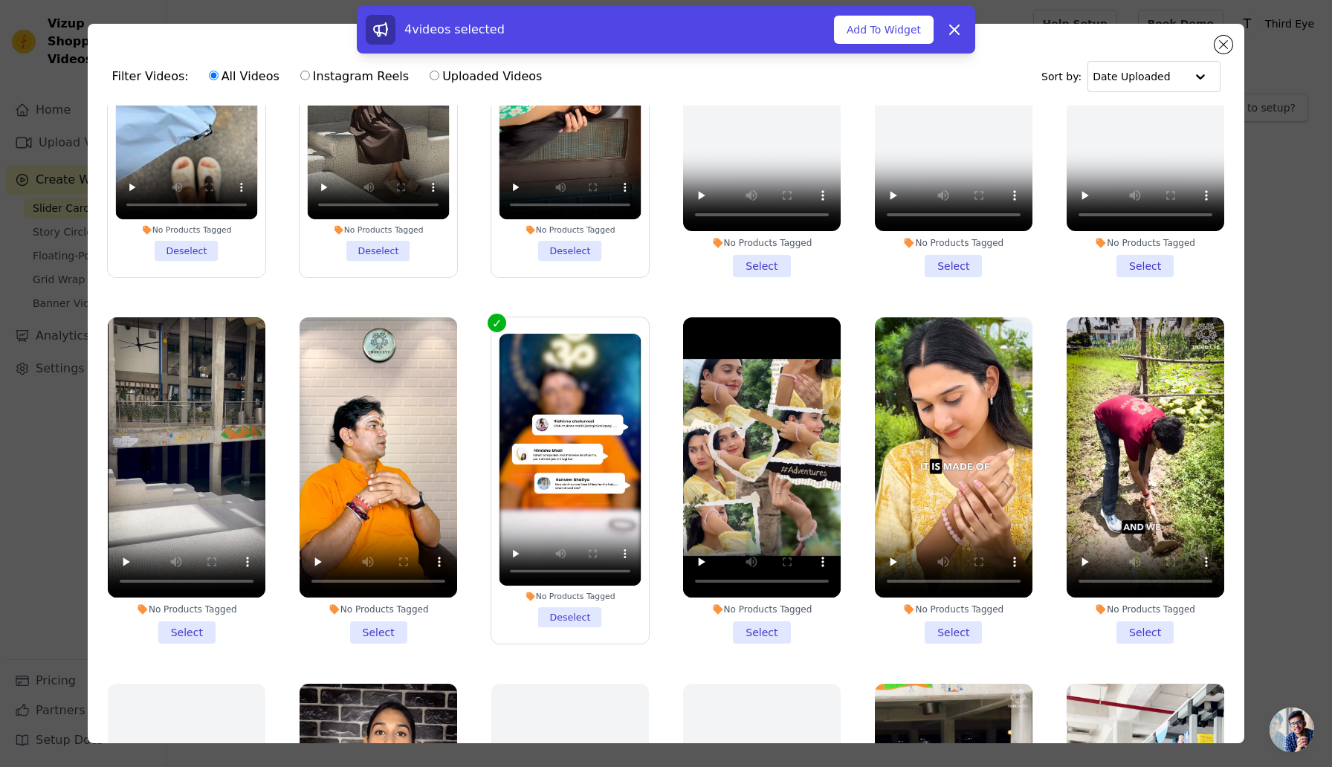
click at [379, 638] on li "No Products Tagged Select" at bounding box center [379, 480] width 158 height 326
click at [0, 0] on input "No Products Tagged Select" at bounding box center [0, 0] width 0 height 0
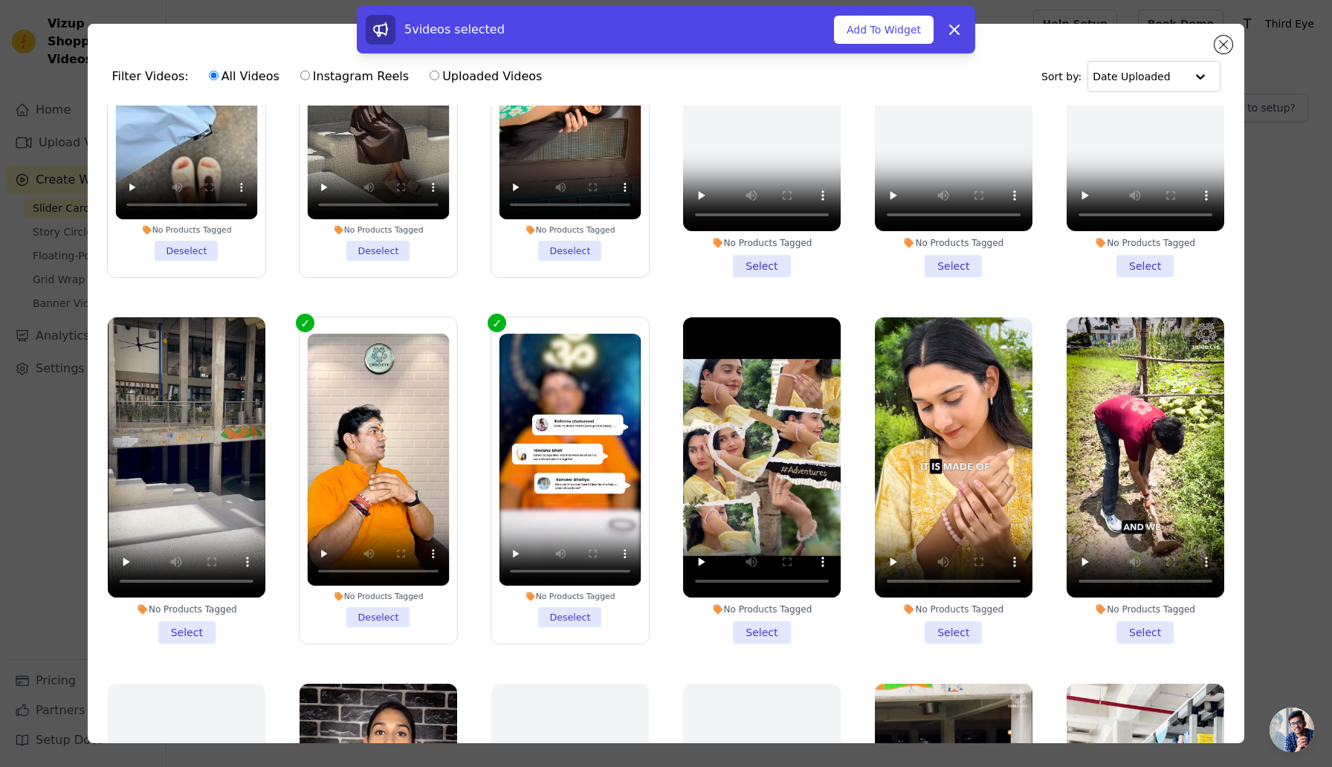
click at [186, 636] on li "No Products Tagged Select" at bounding box center [187, 480] width 158 height 326
click at [0, 0] on input "No Products Tagged Select" at bounding box center [0, 0] width 0 height 0
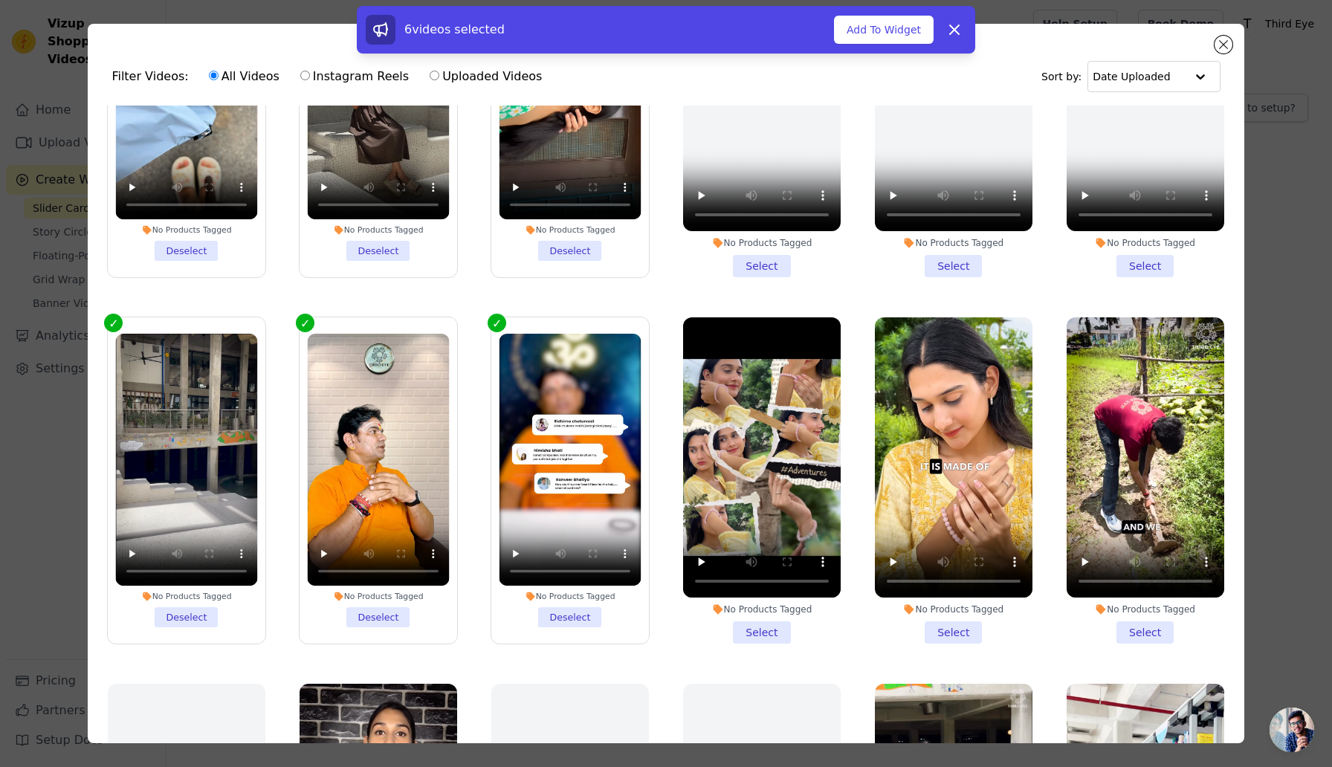
click at [766, 630] on li "No Products Tagged Select" at bounding box center [762, 480] width 158 height 326
click at [0, 0] on input "No Products Tagged Select" at bounding box center [0, 0] width 0 height 0
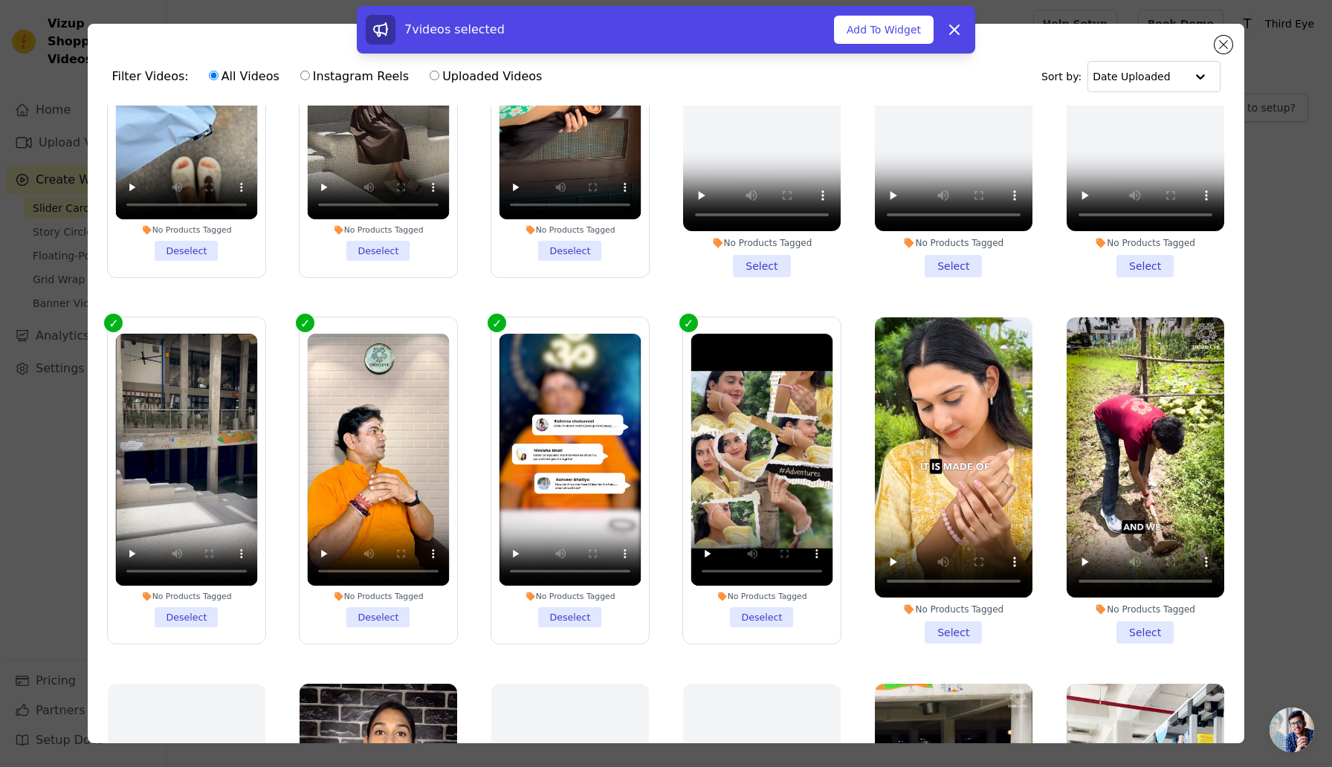
click at [948, 636] on li "No Products Tagged Select" at bounding box center [954, 480] width 158 height 326
click at [0, 0] on input "No Products Tagged Select" at bounding box center [0, 0] width 0 height 0
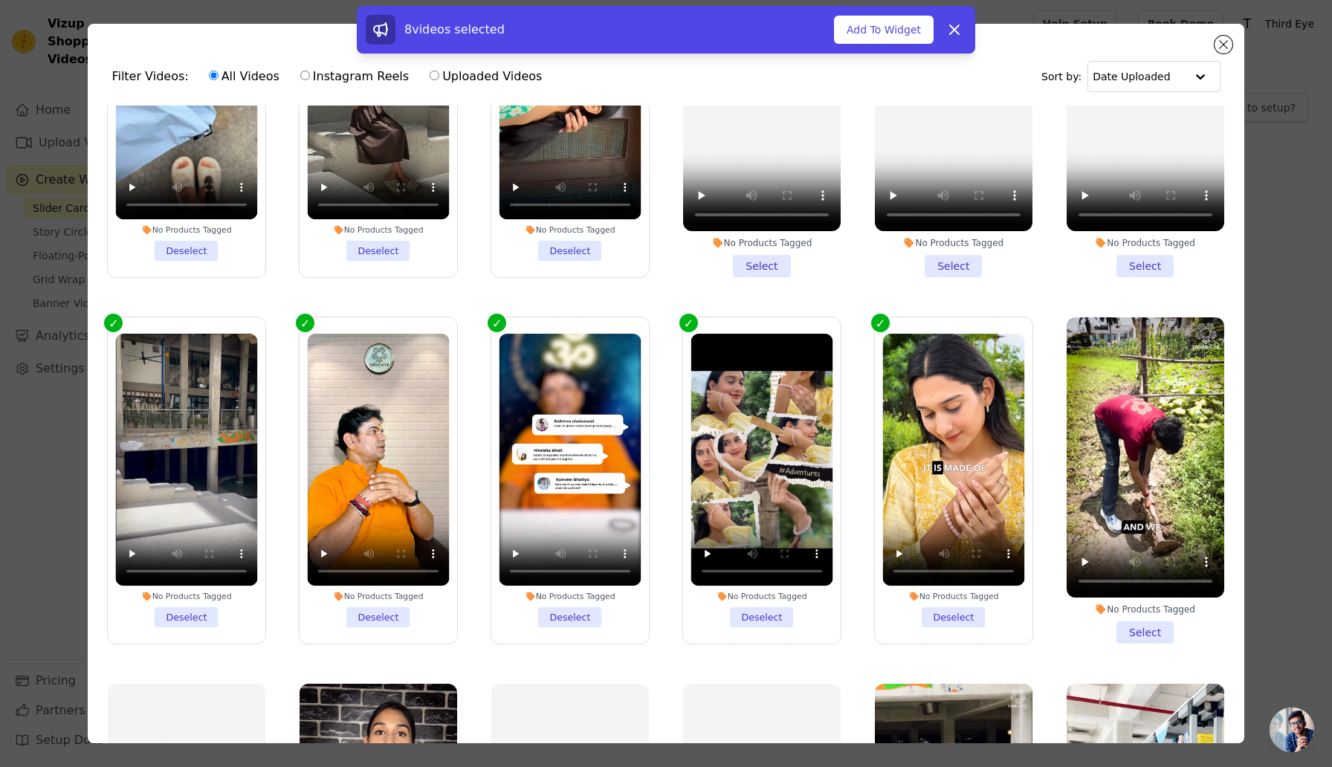
click at [1143, 631] on li "No Products Tagged Select" at bounding box center [1146, 480] width 158 height 326
click at [0, 0] on input "No Products Tagged Select" at bounding box center [0, 0] width 0 height 0
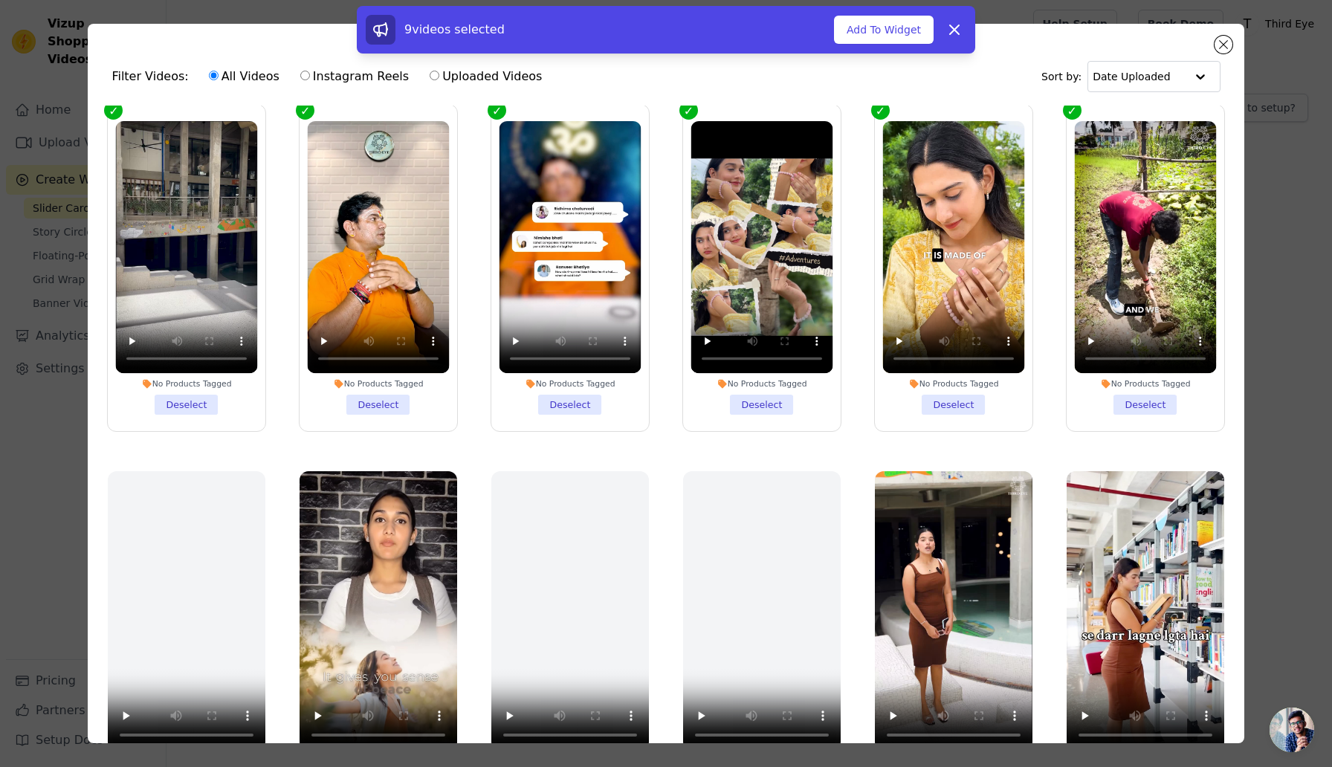
scroll to position [1267, 0]
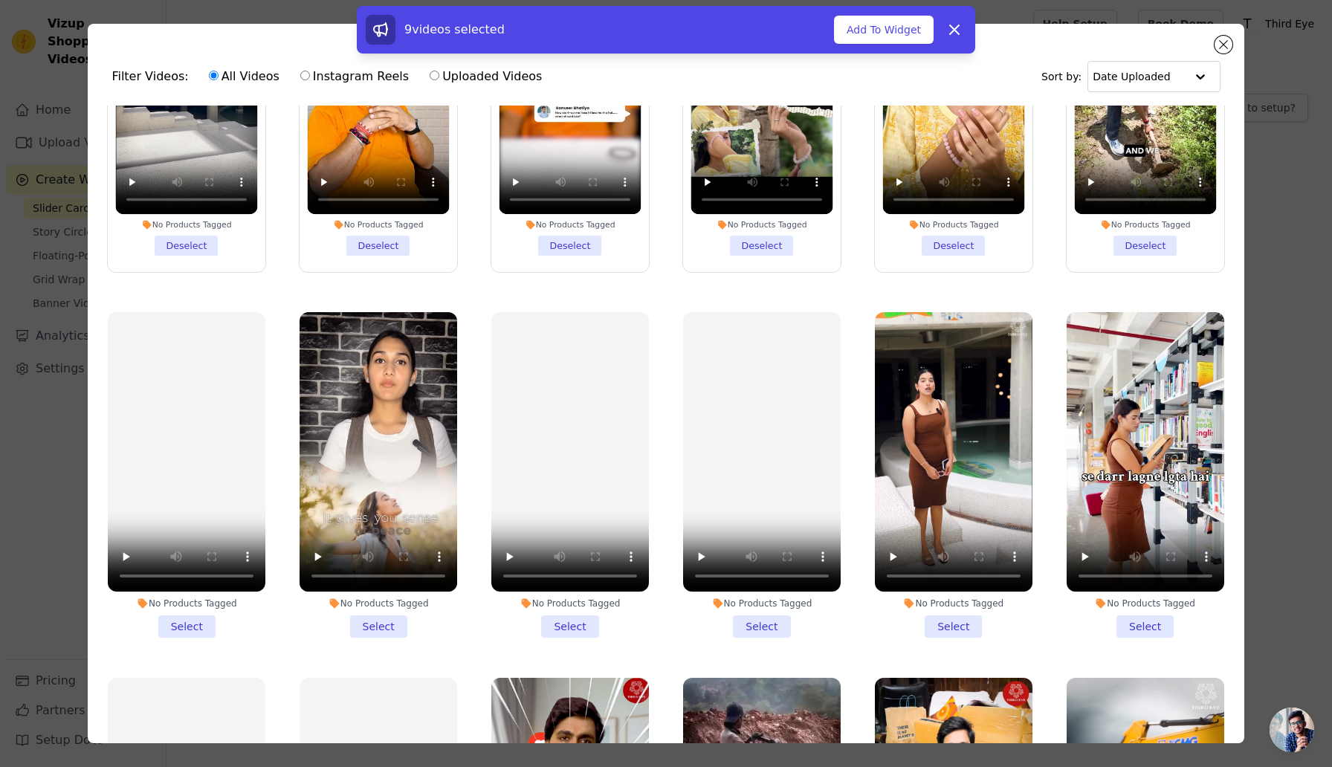
click at [384, 629] on li "No Products Tagged Select" at bounding box center [379, 475] width 158 height 326
click at [0, 0] on input "No Products Tagged Select" at bounding box center [0, 0] width 0 height 0
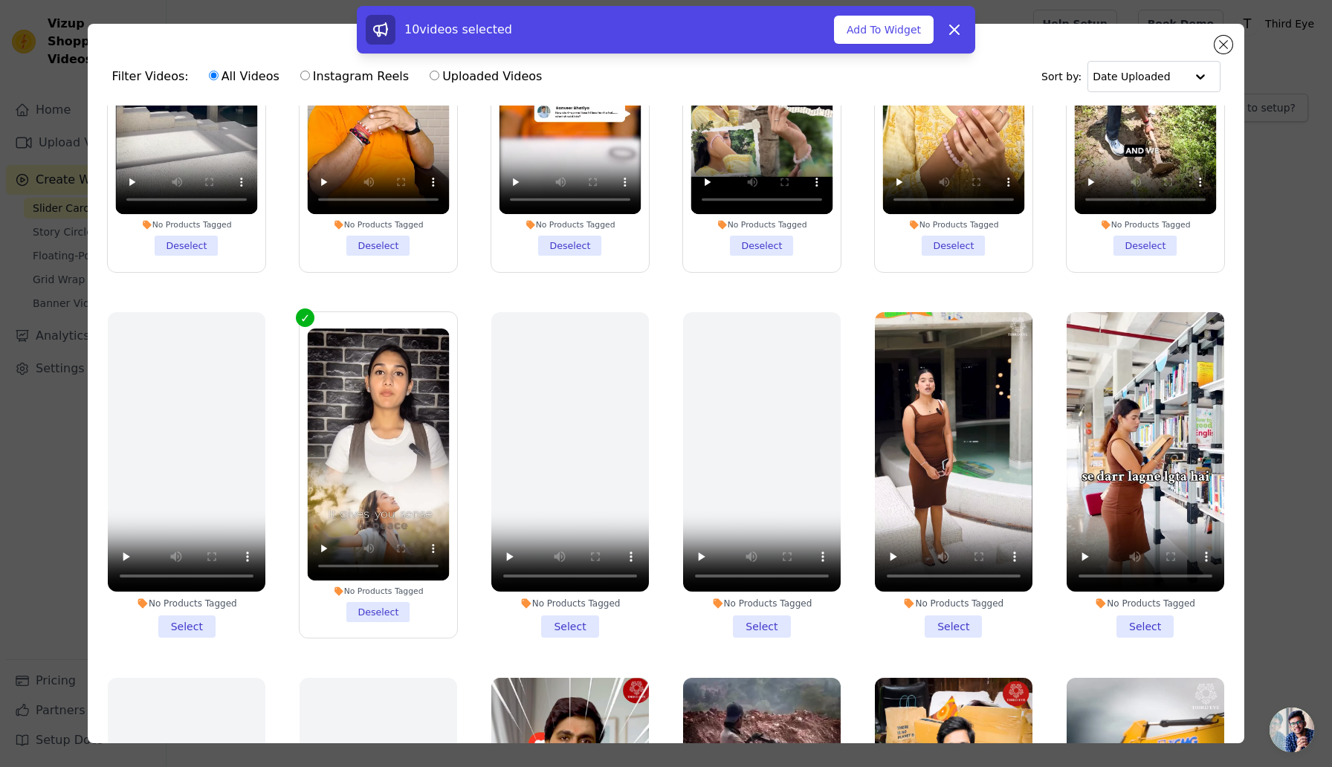
click at [954, 629] on li "No Products Tagged Select" at bounding box center [954, 475] width 158 height 326
click at [0, 0] on input "No Products Tagged Select" at bounding box center [0, 0] width 0 height 0
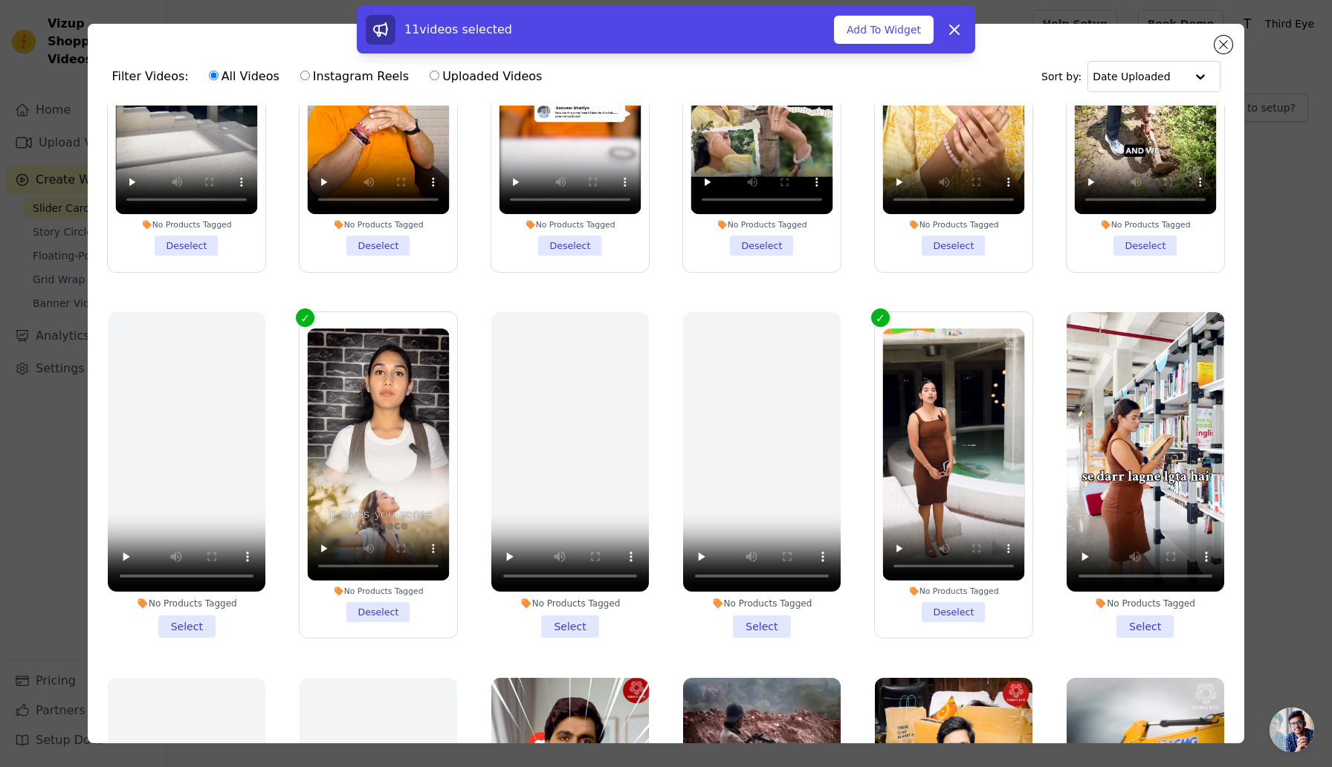
click at [1138, 630] on li "No Products Tagged Select" at bounding box center [1146, 475] width 158 height 326
click at [0, 0] on input "No Products Tagged Select" at bounding box center [0, 0] width 0 height 0
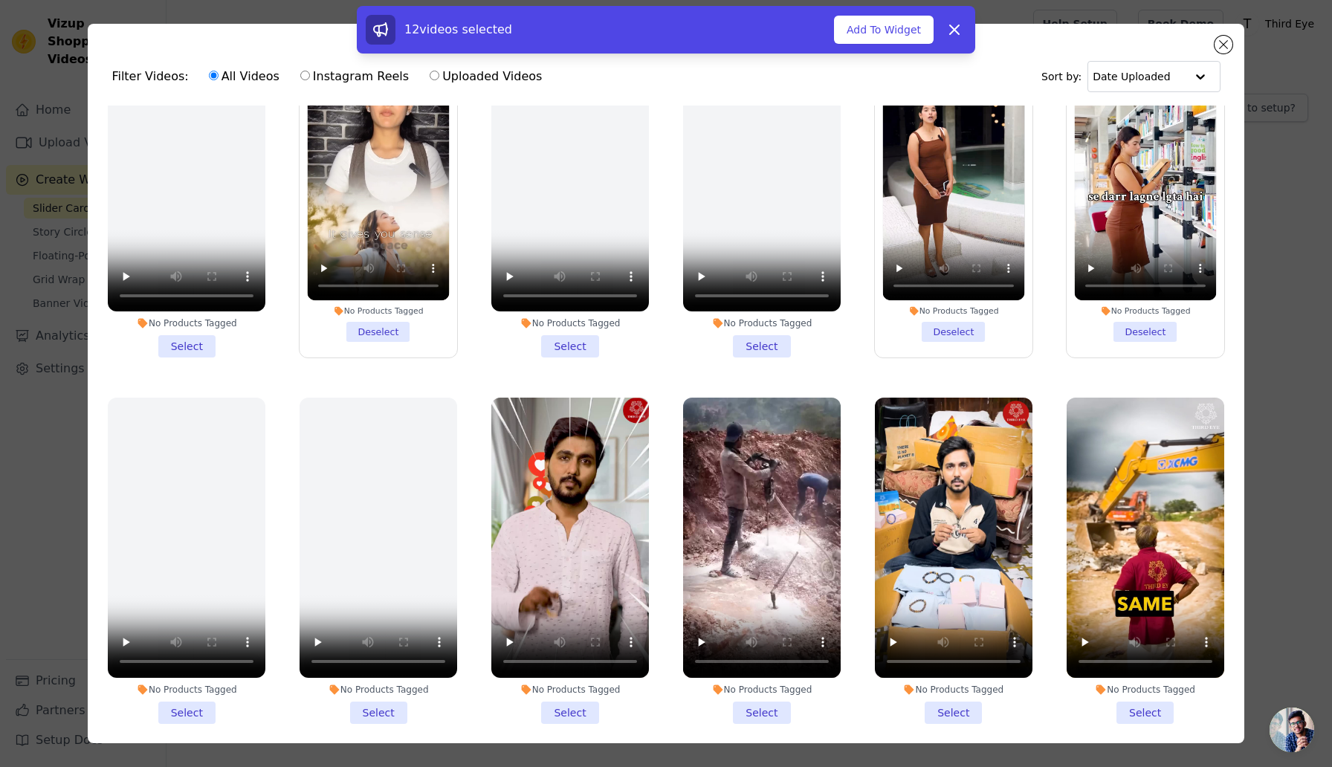
scroll to position [1557, 0]
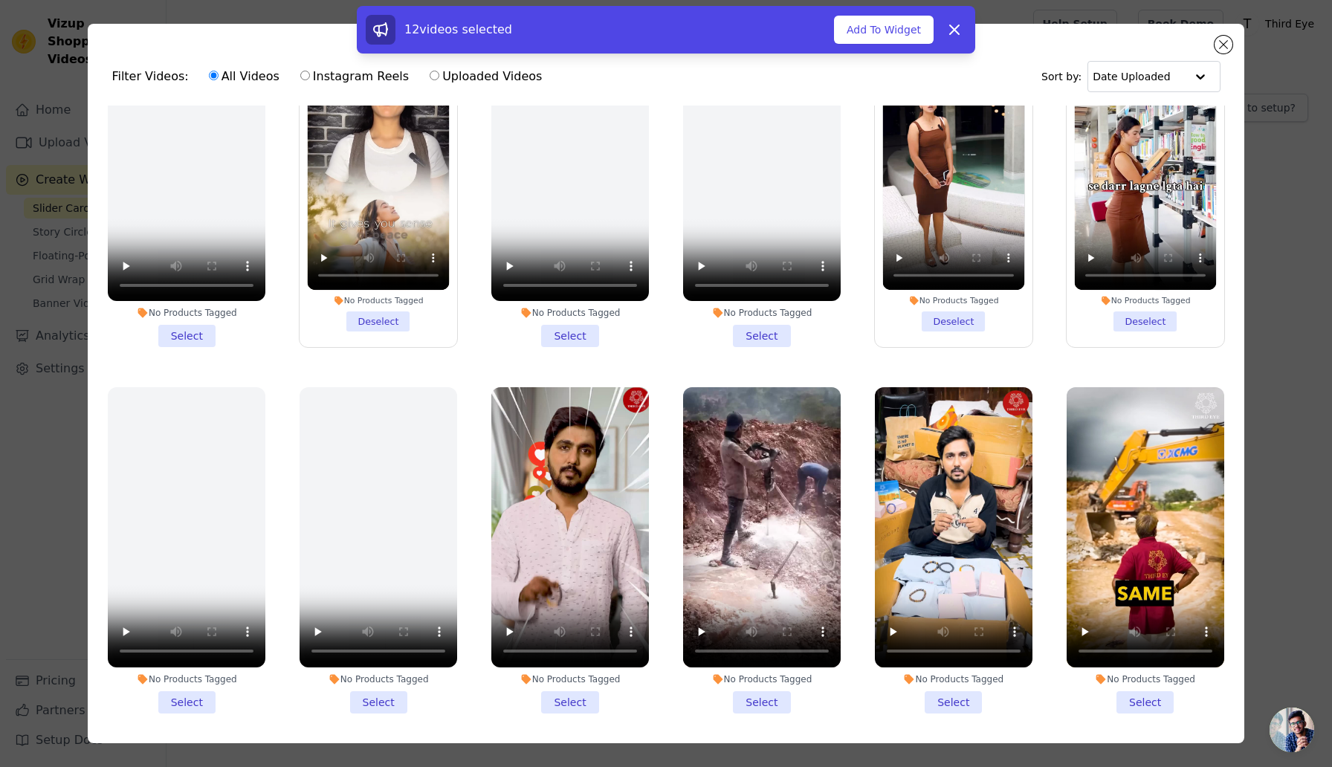
click at [563, 698] on li "No Products Tagged Select" at bounding box center [570, 550] width 158 height 326
click at [0, 0] on input "No Products Tagged Select" at bounding box center [0, 0] width 0 height 0
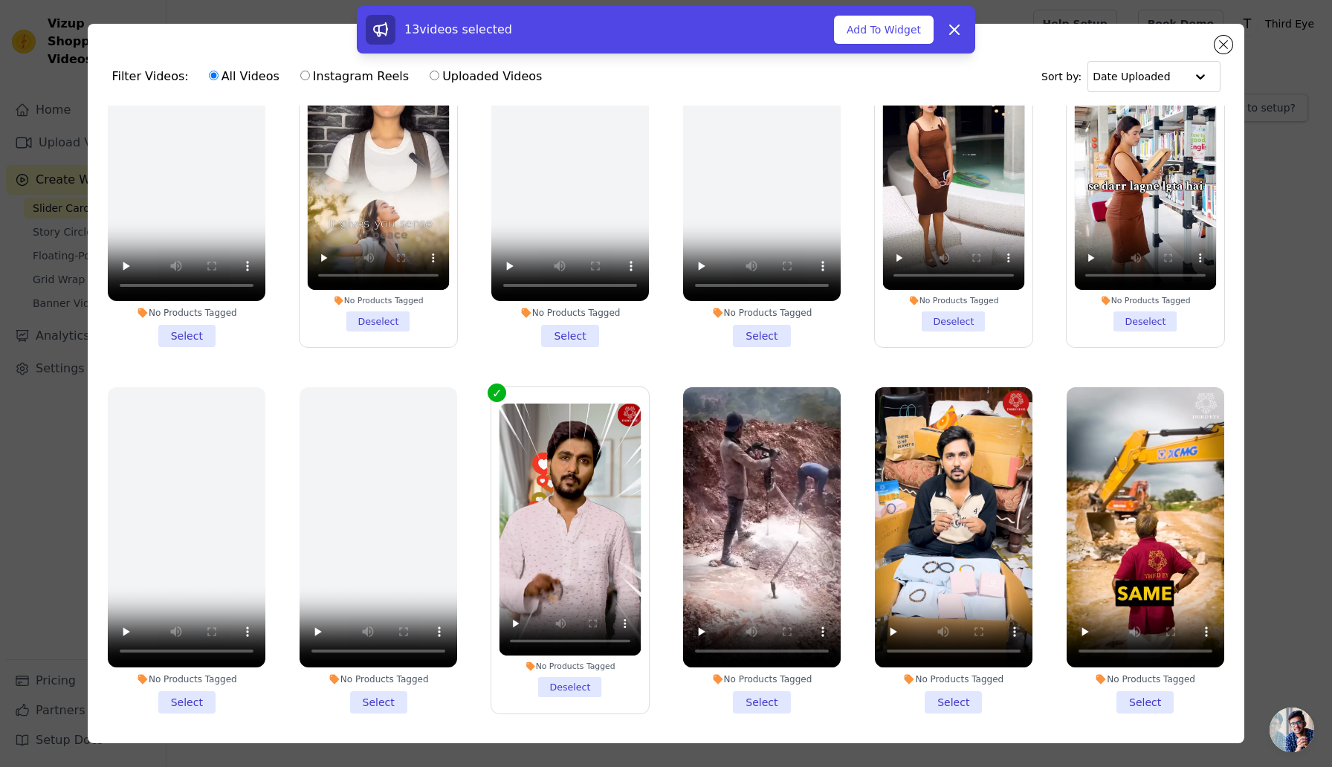
click at [768, 702] on li "No Products Tagged Select" at bounding box center [762, 550] width 158 height 326
click at [0, 0] on input "No Products Tagged Select" at bounding box center [0, 0] width 0 height 0
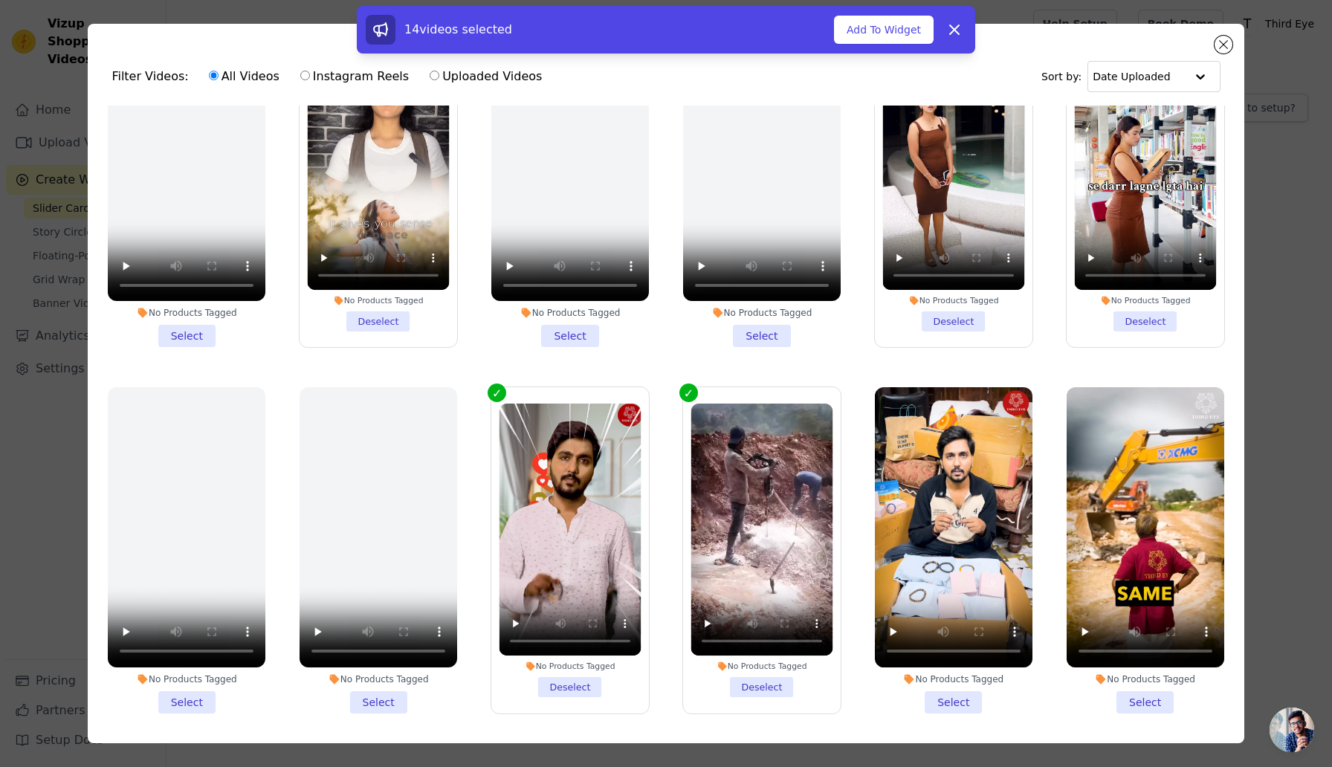
click at [953, 699] on li "No Products Tagged Select" at bounding box center [954, 550] width 158 height 326
click at [0, 0] on input "No Products Tagged Select" at bounding box center [0, 0] width 0 height 0
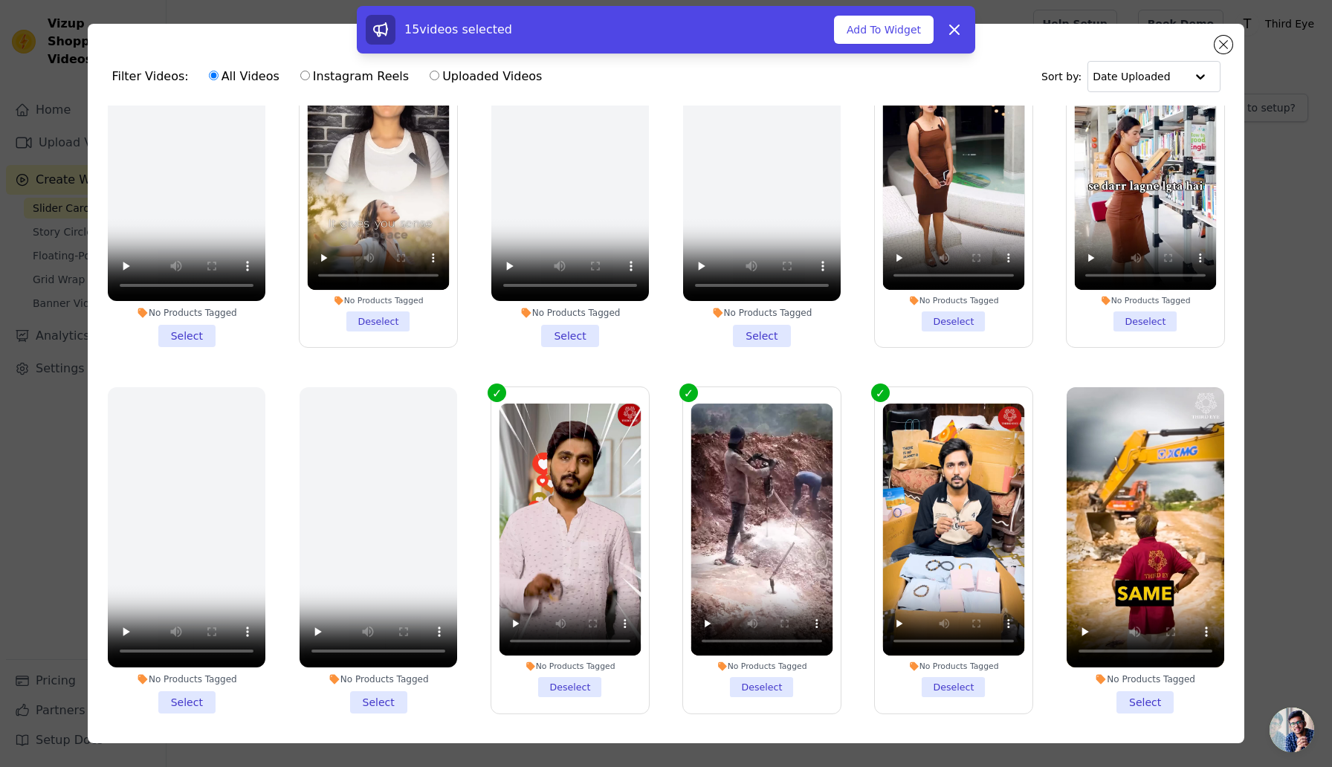
click at [1134, 695] on li "No Products Tagged Select" at bounding box center [1146, 550] width 158 height 326
click at [0, 0] on input "No Products Tagged Select" at bounding box center [0, 0] width 0 height 0
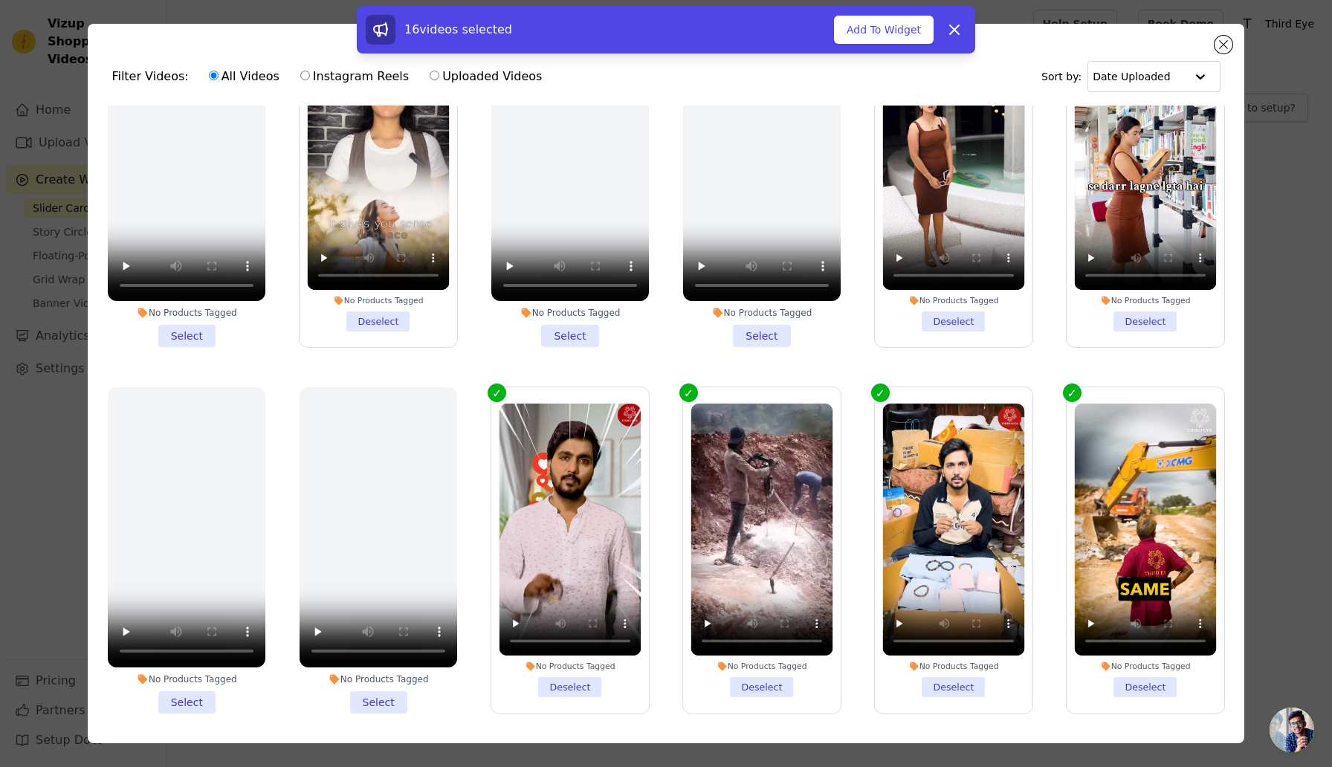
scroll to position [0, 0]
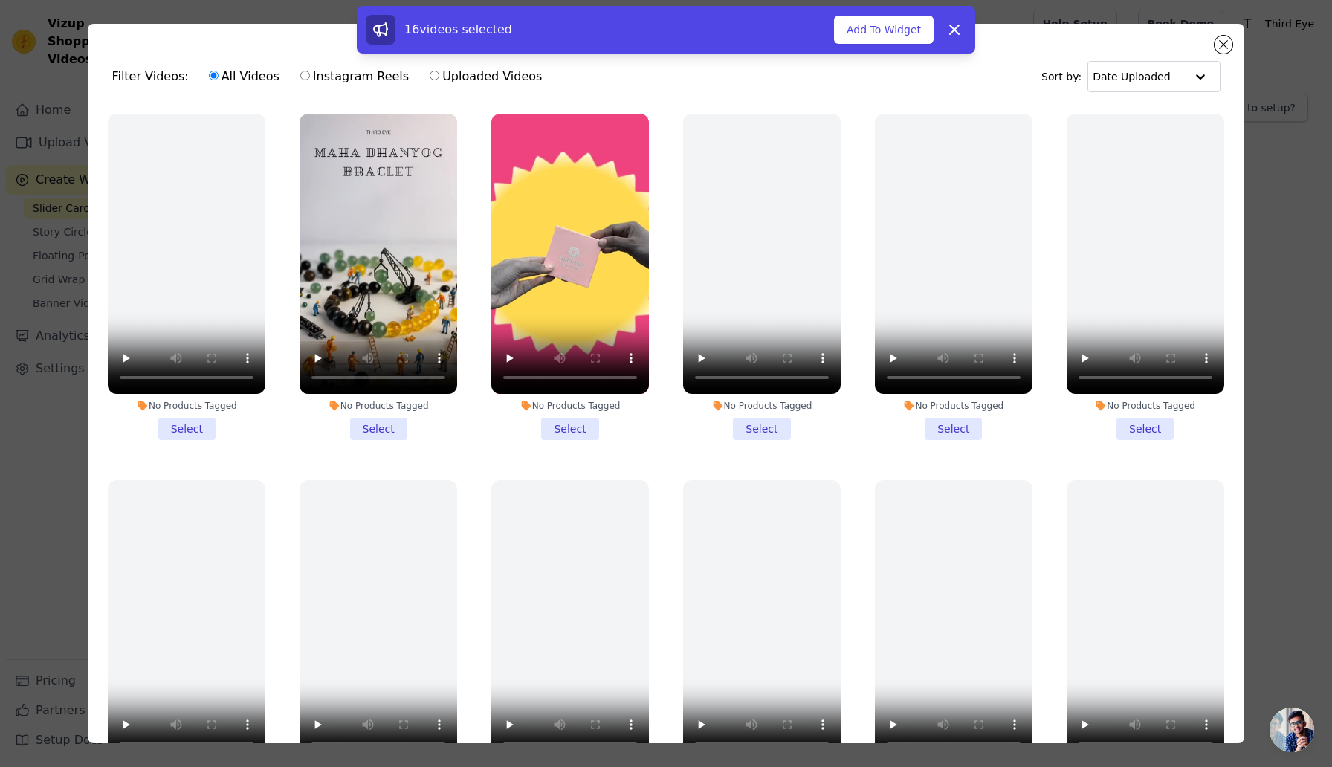
click at [377, 430] on li "No Products Tagged Select" at bounding box center [379, 277] width 158 height 326
click at [0, 0] on input "No Products Tagged Select" at bounding box center [0, 0] width 0 height 0
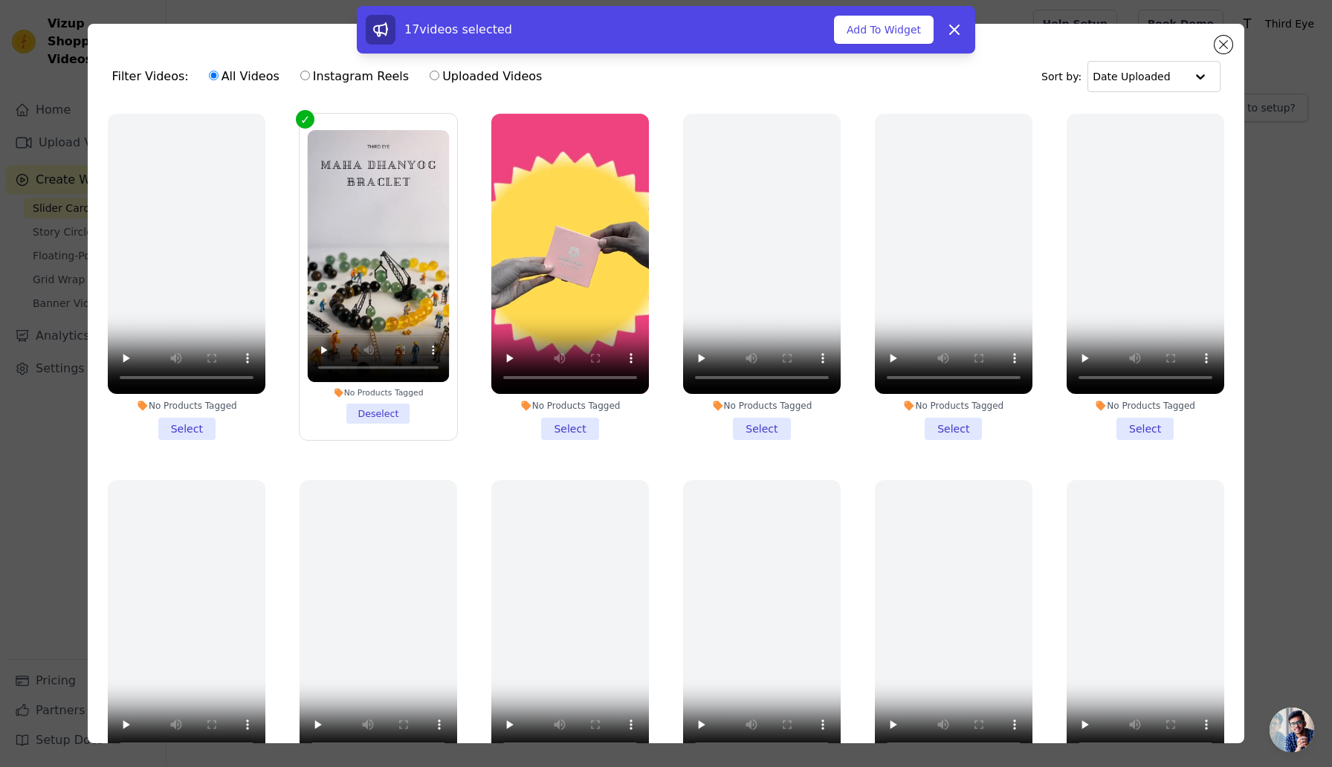
click at [563, 436] on li "No Products Tagged Select" at bounding box center [570, 277] width 158 height 326
click at [0, 0] on input "No Products Tagged Select" at bounding box center [0, 0] width 0 height 0
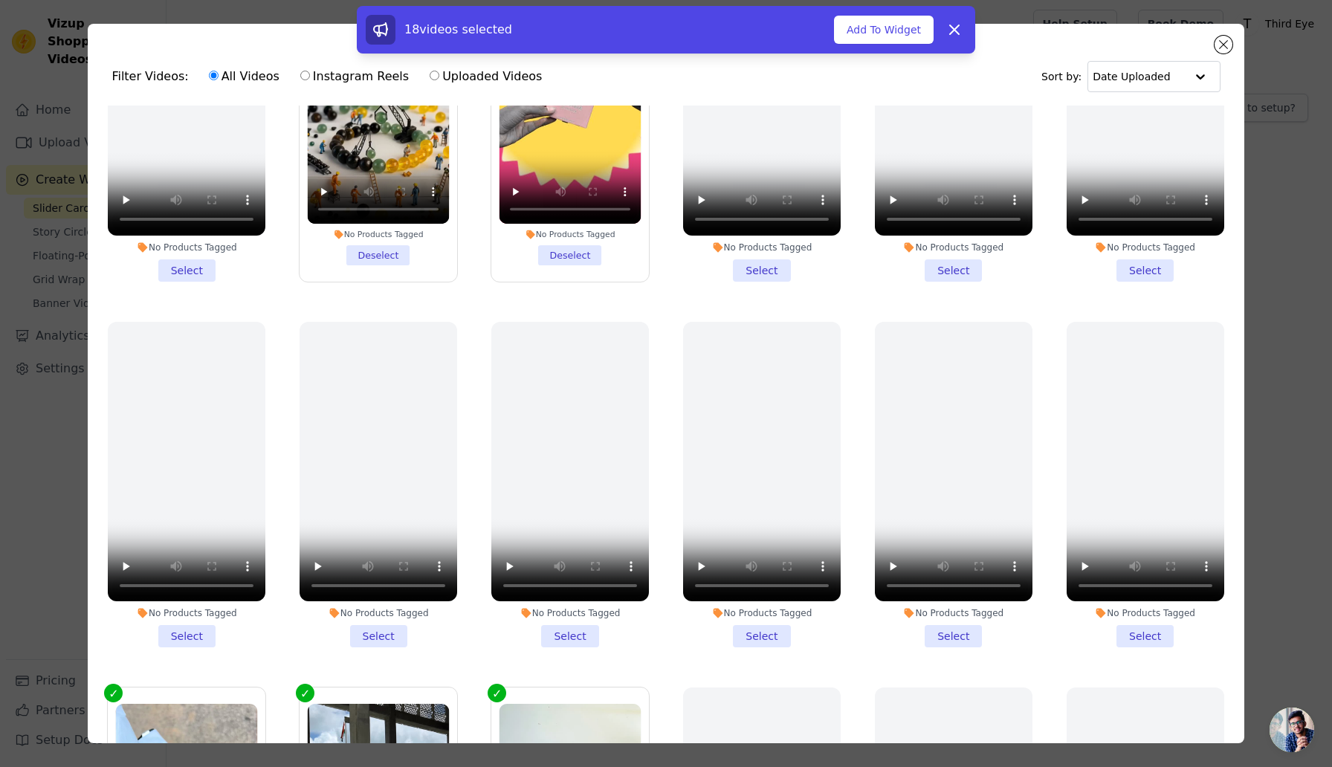
scroll to position [153, 0]
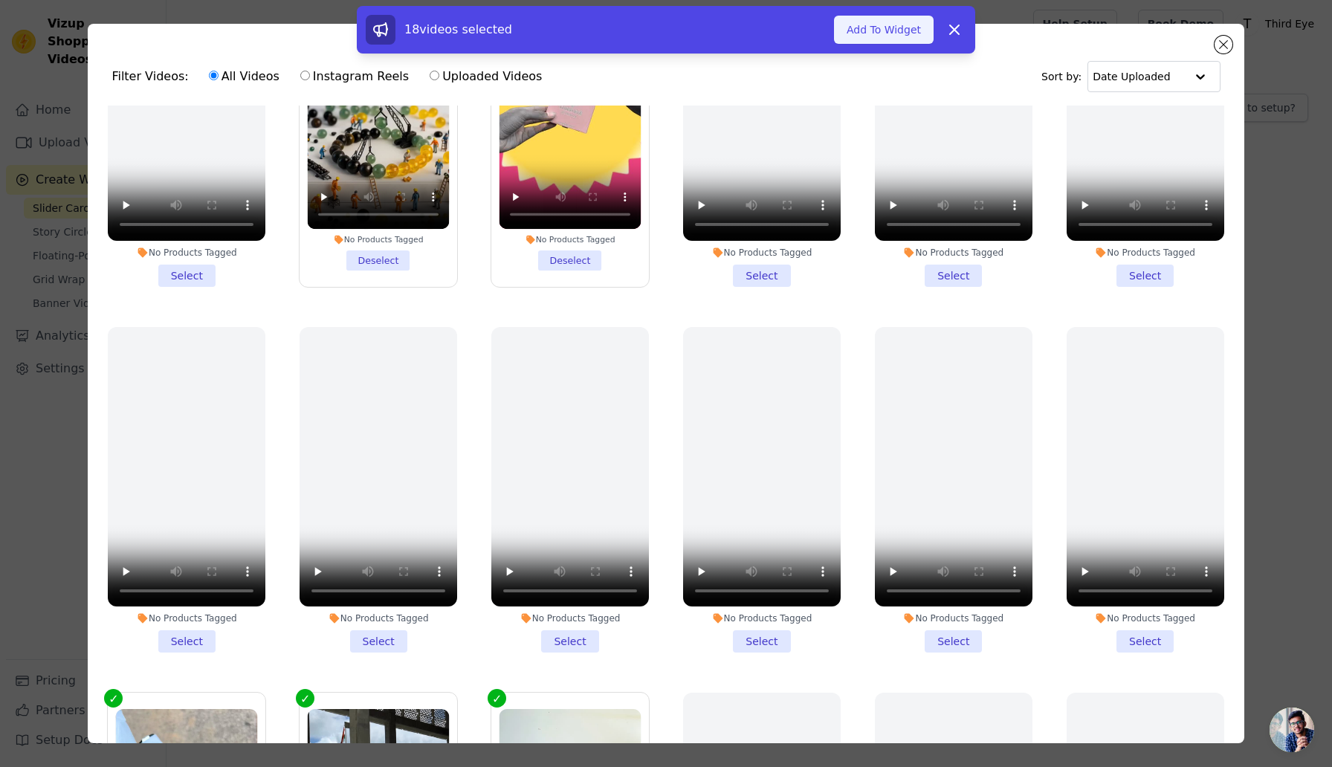
click at [863, 28] on button "Add To Widget" at bounding box center [884, 30] width 100 height 28
